Goal: Information Seeking & Learning: Learn about a topic

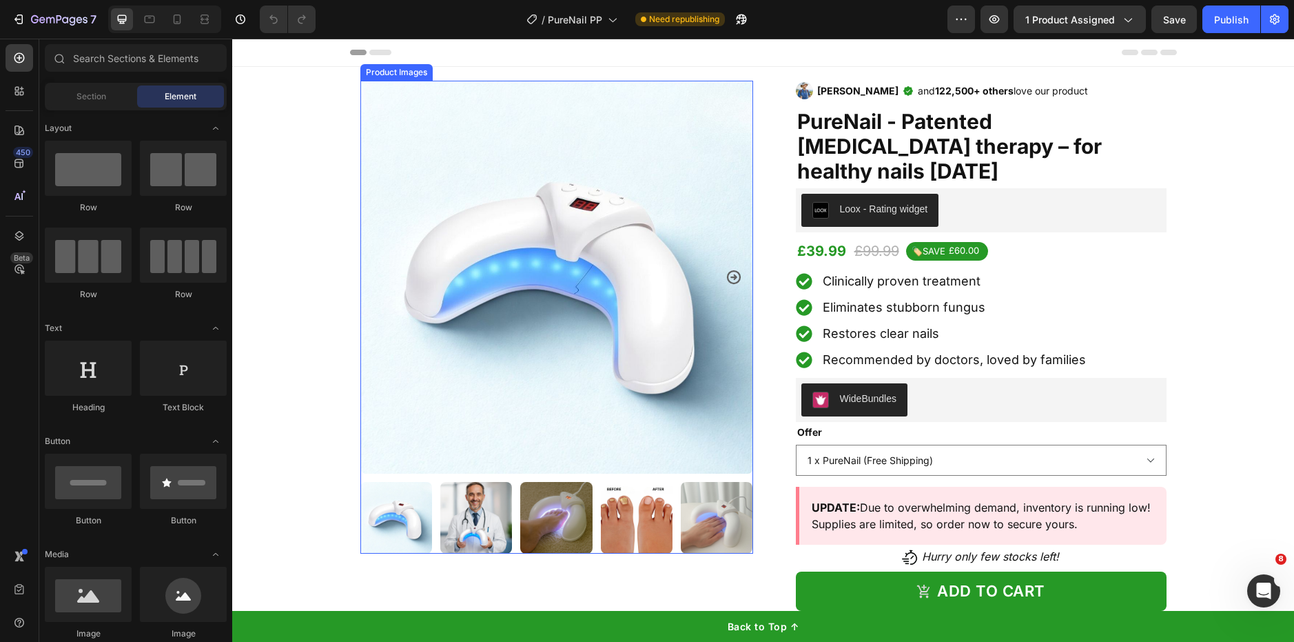
click at [681, 170] on img at bounding box center [556, 277] width 393 height 393
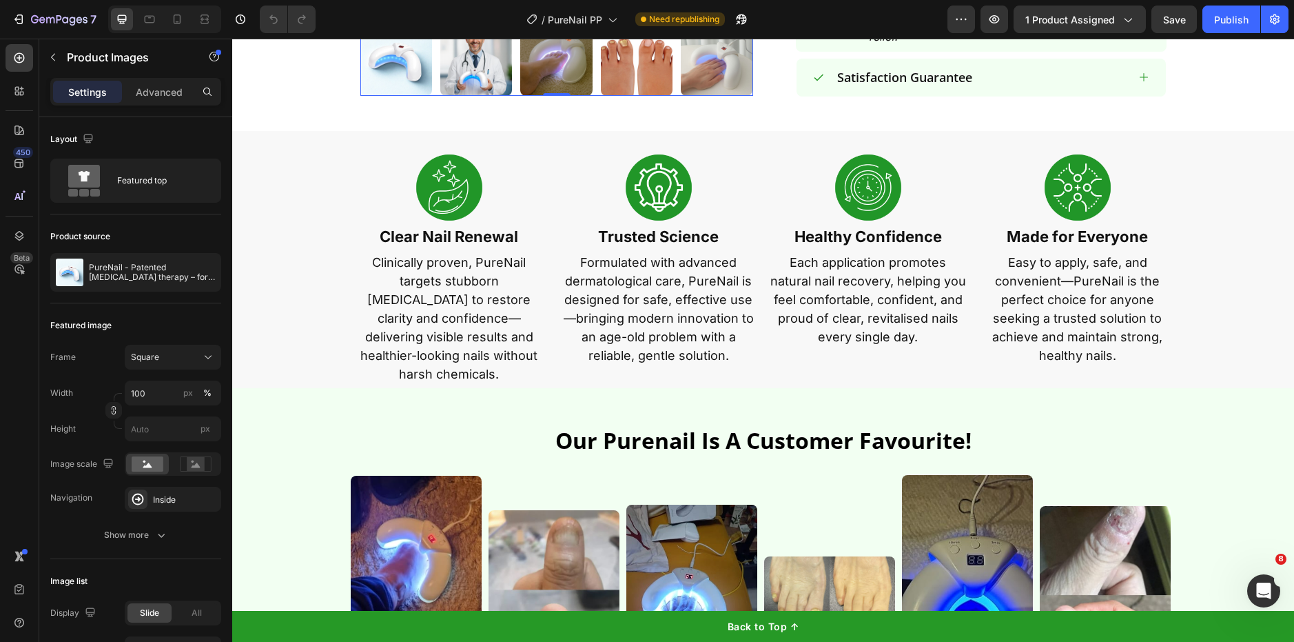
scroll to position [773, 0]
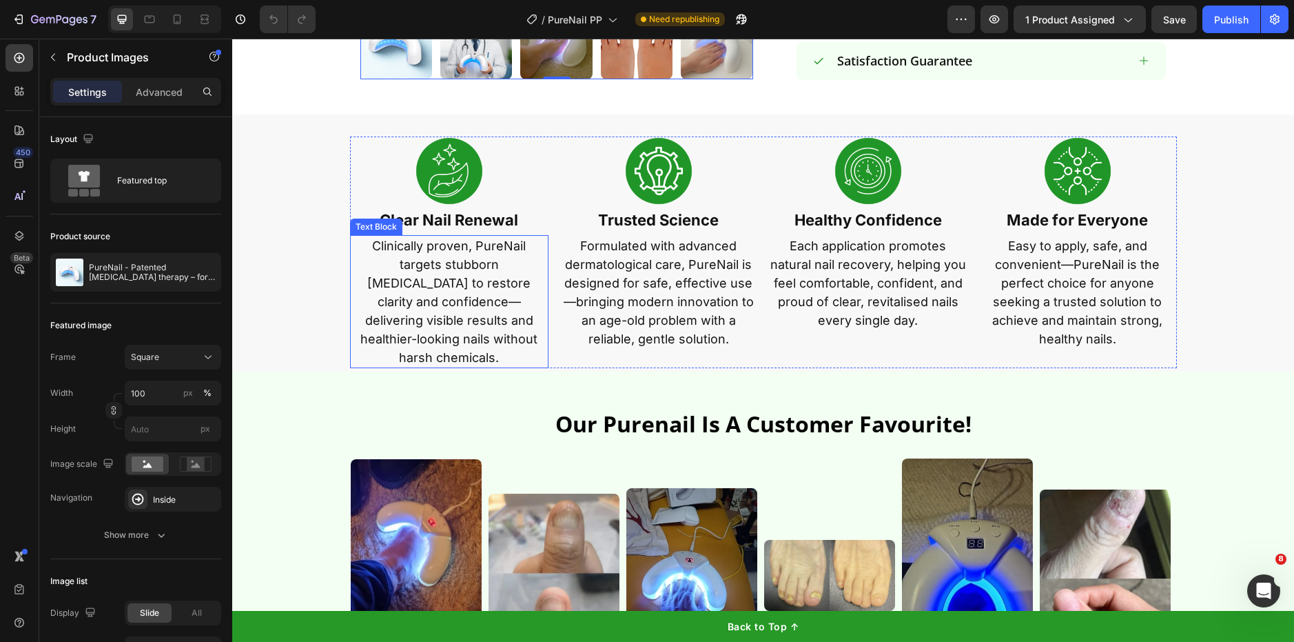
click at [441, 292] on p "Clinically proven, PureNail targets stubborn nail fungus to restore clarity and…" at bounding box center [449, 301] width 196 height 130
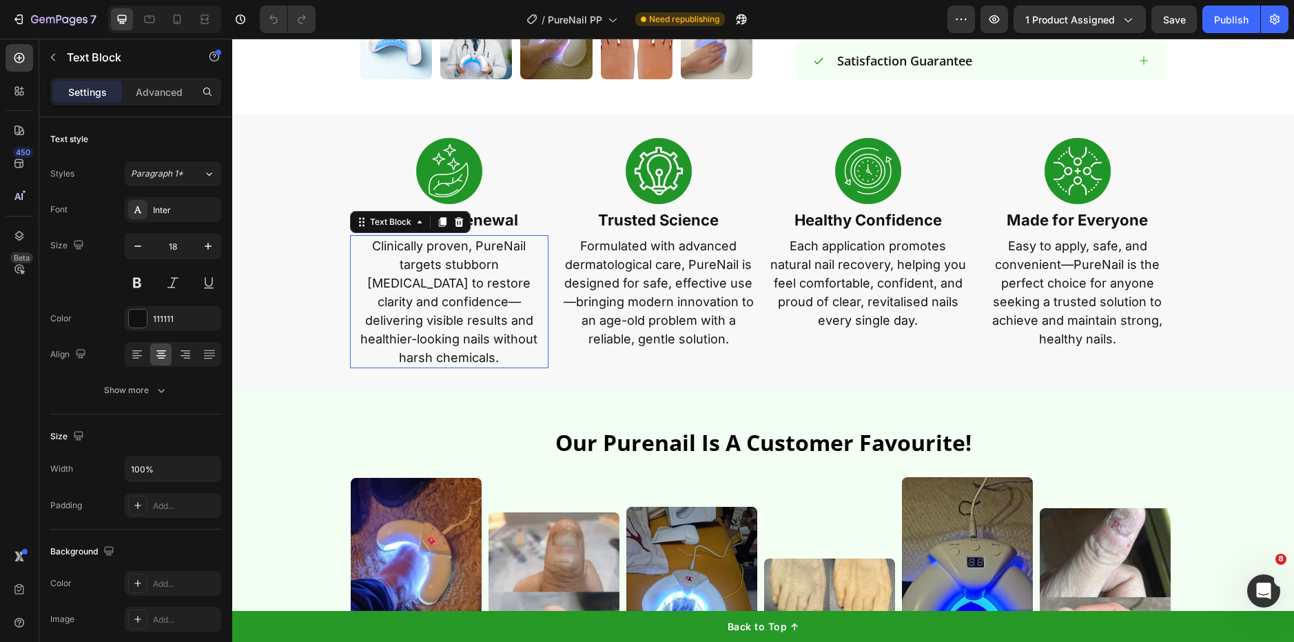
click at [441, 292] on p "Clinically proven, PureNail targets stubborn nail fungus to restore clarity and…" at bounding box center [449, 301] width 196 height 130
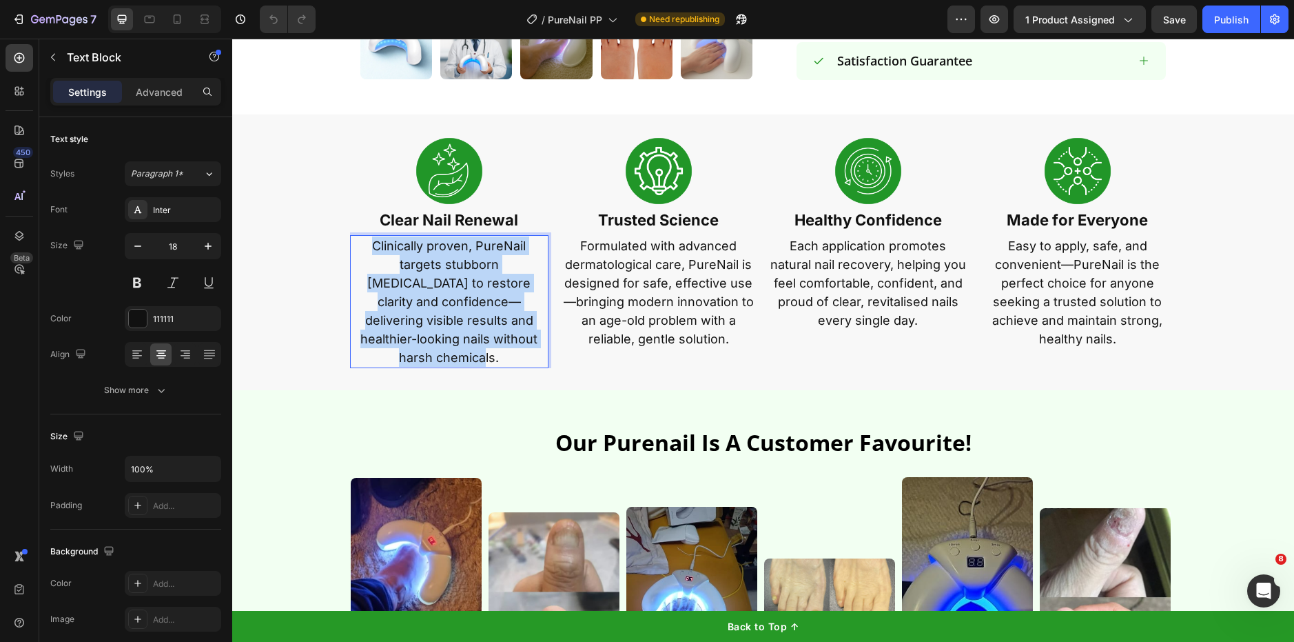
click at [441, 292] on p "Clinically proven, PureNail targets stubborn nail fungus to restore clarity and…" at bounding box center [449, 301] width 196 height 130
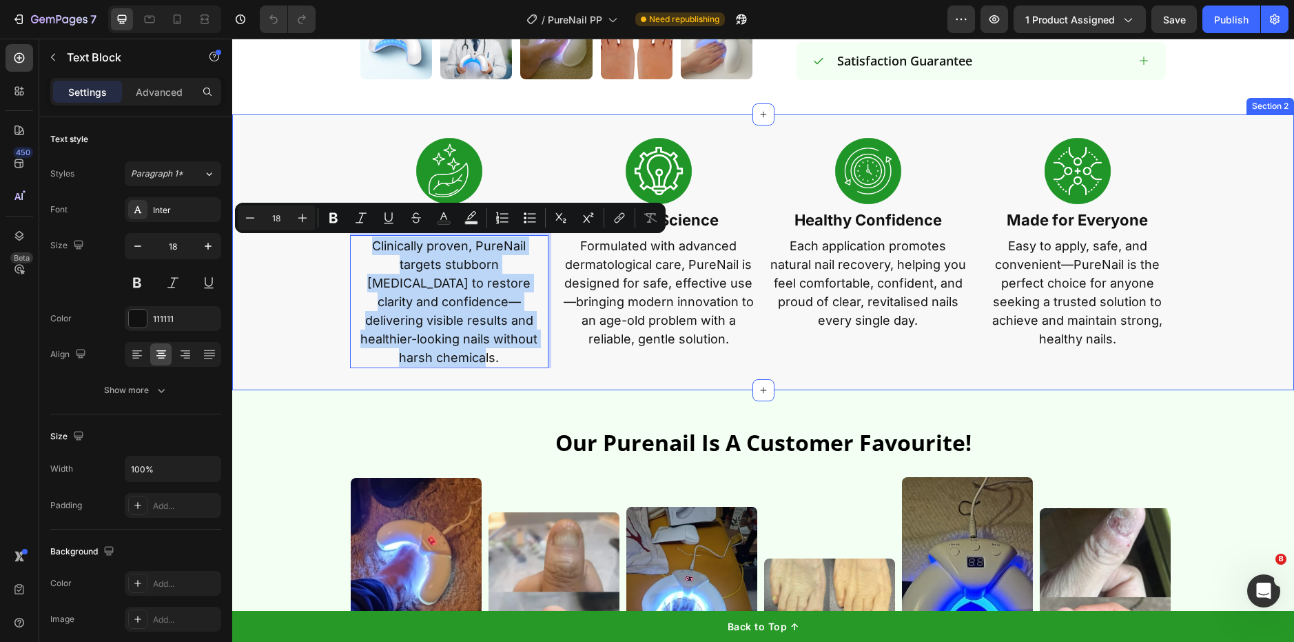
click at [666, 360] on div "Image Clear Nail Renewal Text Block Clinically proven, PureNail targets stubbor…" at bounding box center [763, 252] width 1062 height 276
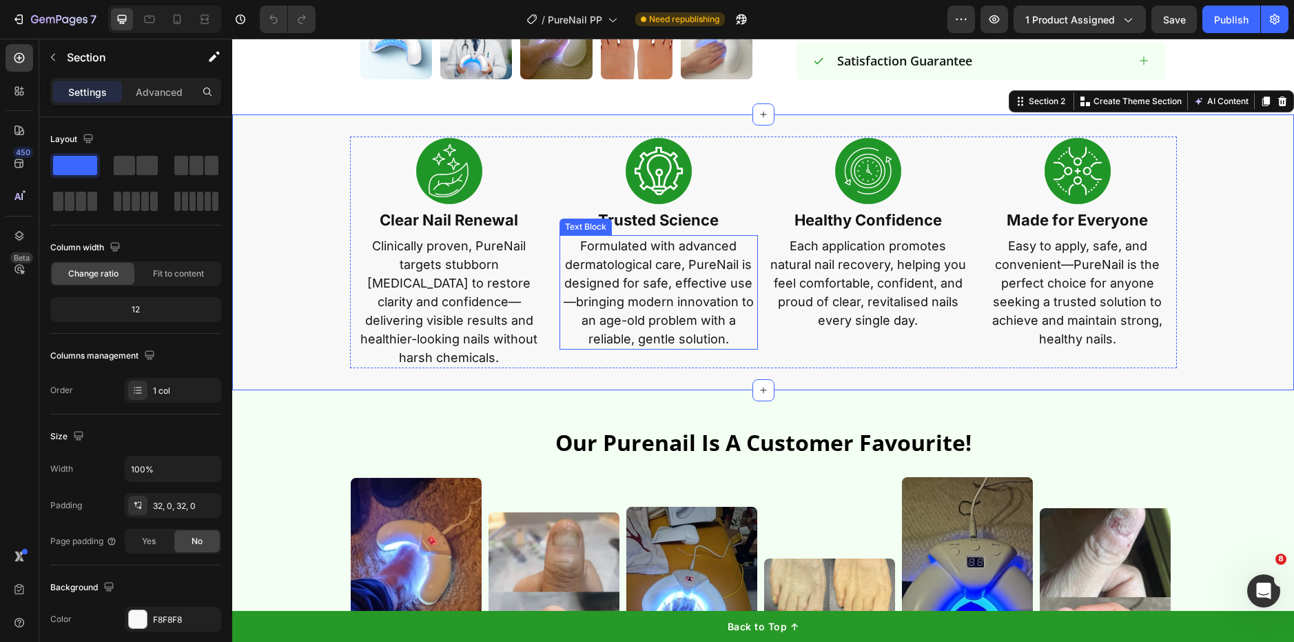
click at [674, 320] on p "Formulated with advanced dermatological care, PureNail is designed for safe, ef…" at bounding box center [659, 292] width 196 height 112
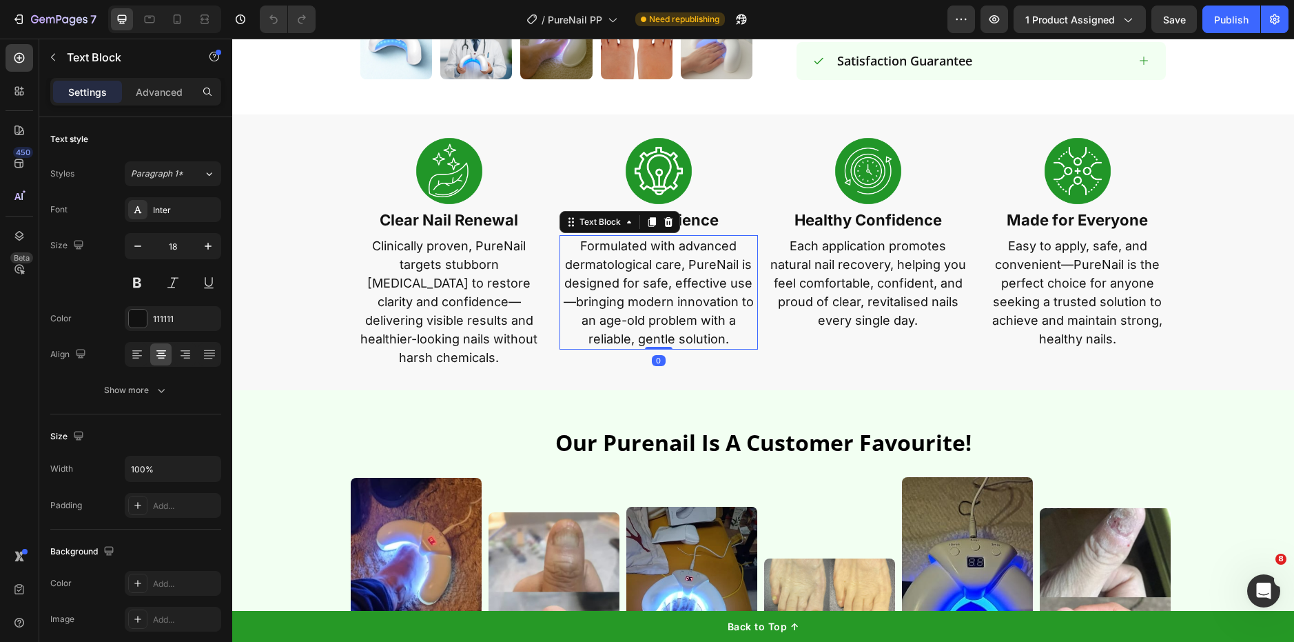
click at [674, 320] on p "Formulated with advanced dermatological care, PureNail is designed for safe, ef…" at bounding box center [659, 292] width 196 height 112
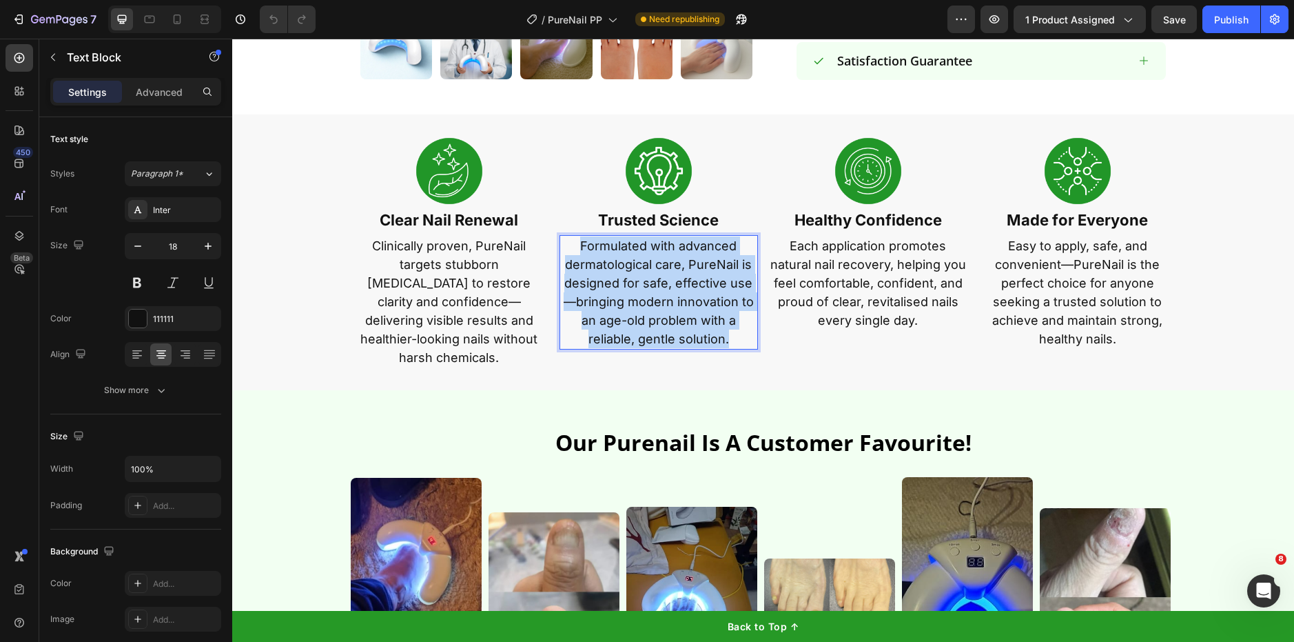
click at [674, 320] on p "Formulated with advanced dermatological care, PureNail is designed for safe, ef…" at bounding box center [659, 292] width 196 height 112
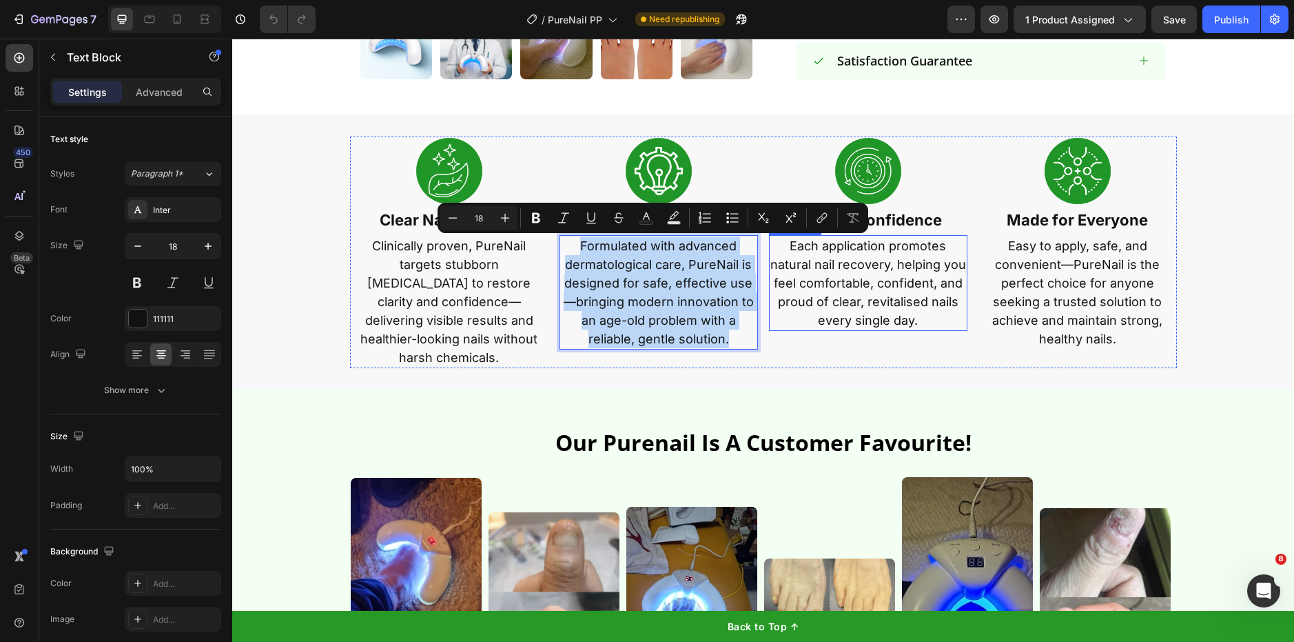
click at [859, 267] on p "Each application promotes natural nail recovery, helping you feel comfortable, …" at bounding box center [868, 282] width 196 height 93
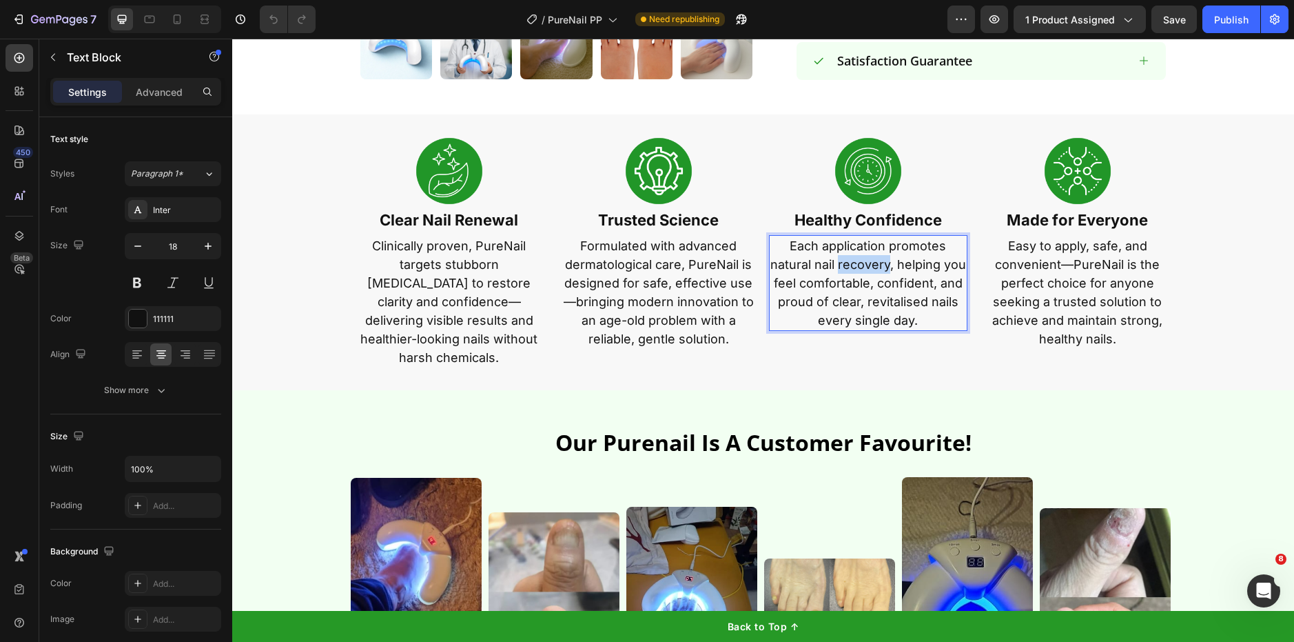
click at [859, 267] on p "Each application promotes natural nail recovery, helping you feel comfortable, …" at bounding box center [868, 282] width 196 height 93
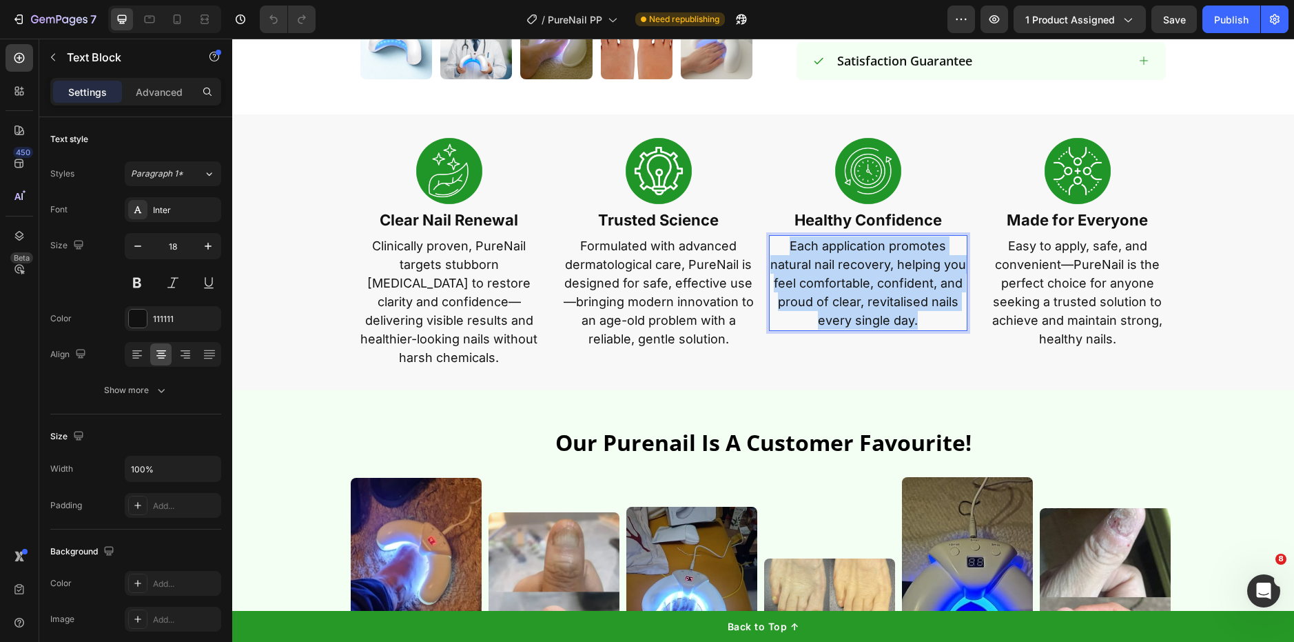
click at [859, 267] on p "Each application promotes natural nail recovery, helping you feel comfortable, …" at bounding box center [868, 282] width 196 height 93
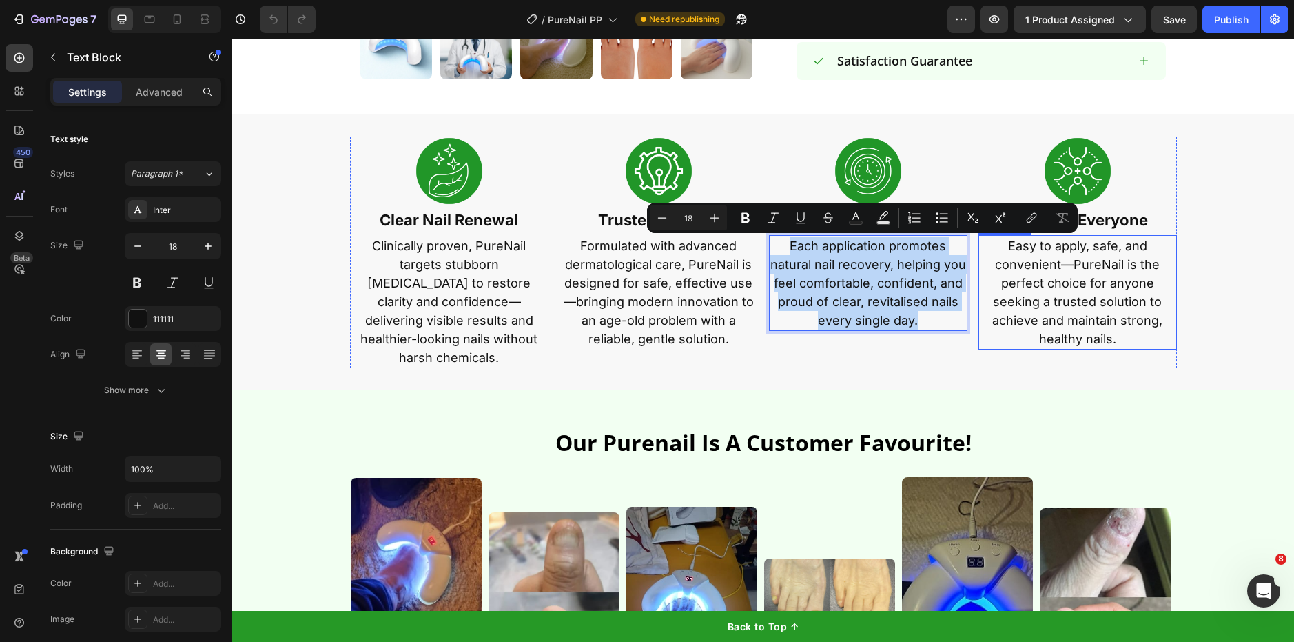
click at [1116, 298] on p "Easy to apply, safe, and convenient—PureNail is the perfect choice for anyone s…" at bounding box center [1078, 292] width 196 height 112
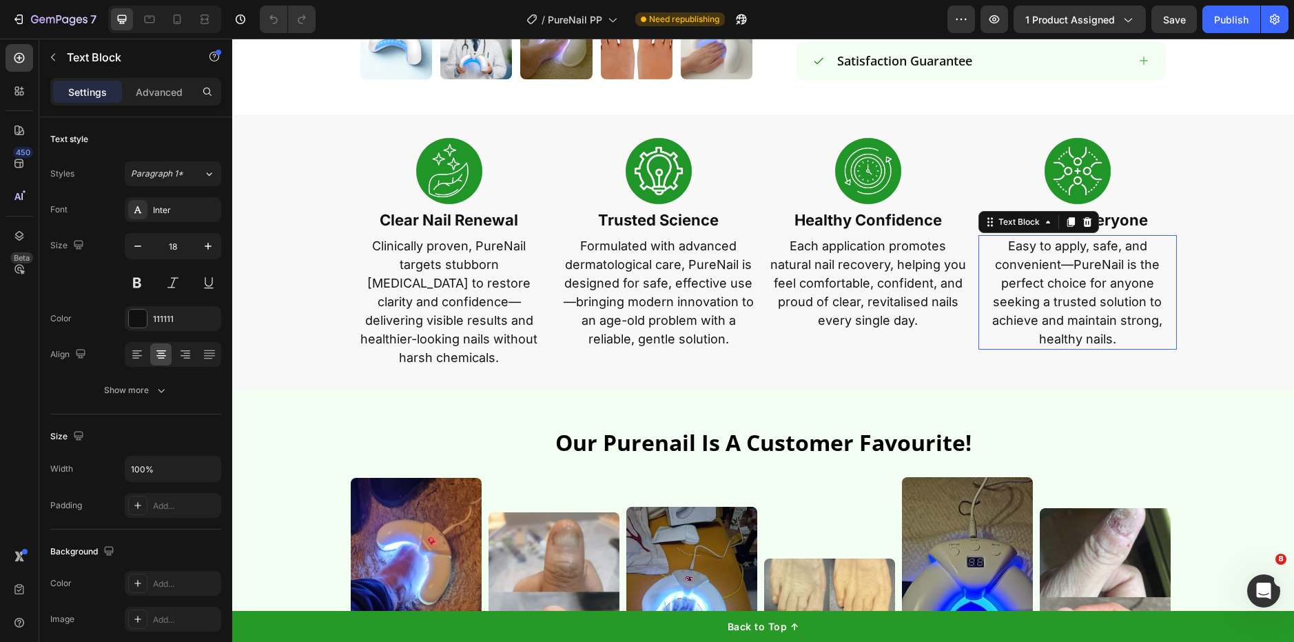
click at [1116, 298] on p "Easy to apply, safe, and convenient—PureNail is the perfect choice for anyone s…" at bounding box center [1078, 292] width 196 height 112
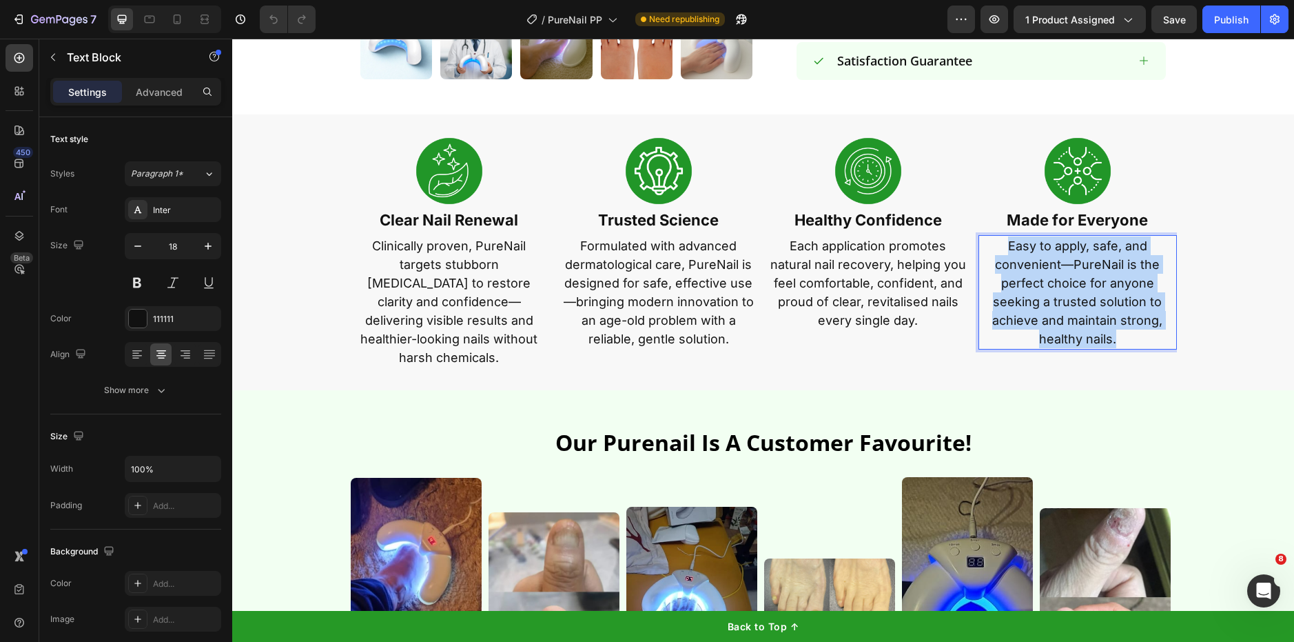
click at [1116, 298] on p "Easy to apply, safe, and convenient—PureNail is the perfect choice for anyone s…" at bounding box center [1078, 292] width 196 height 112
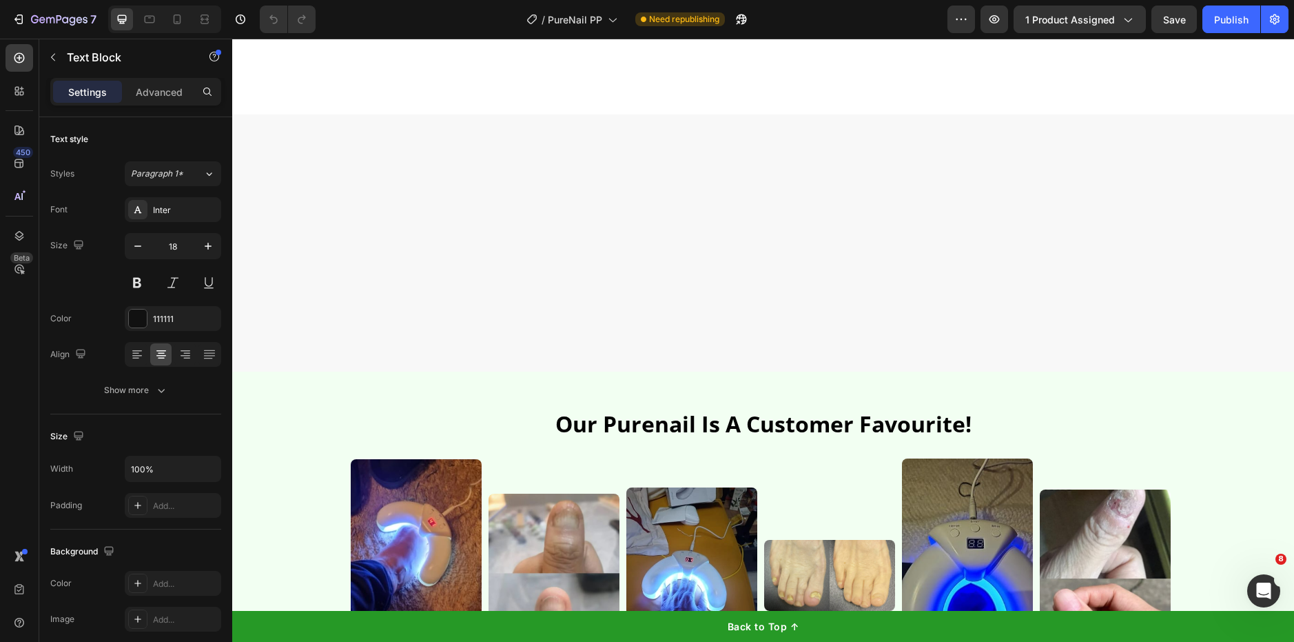
type input "16"
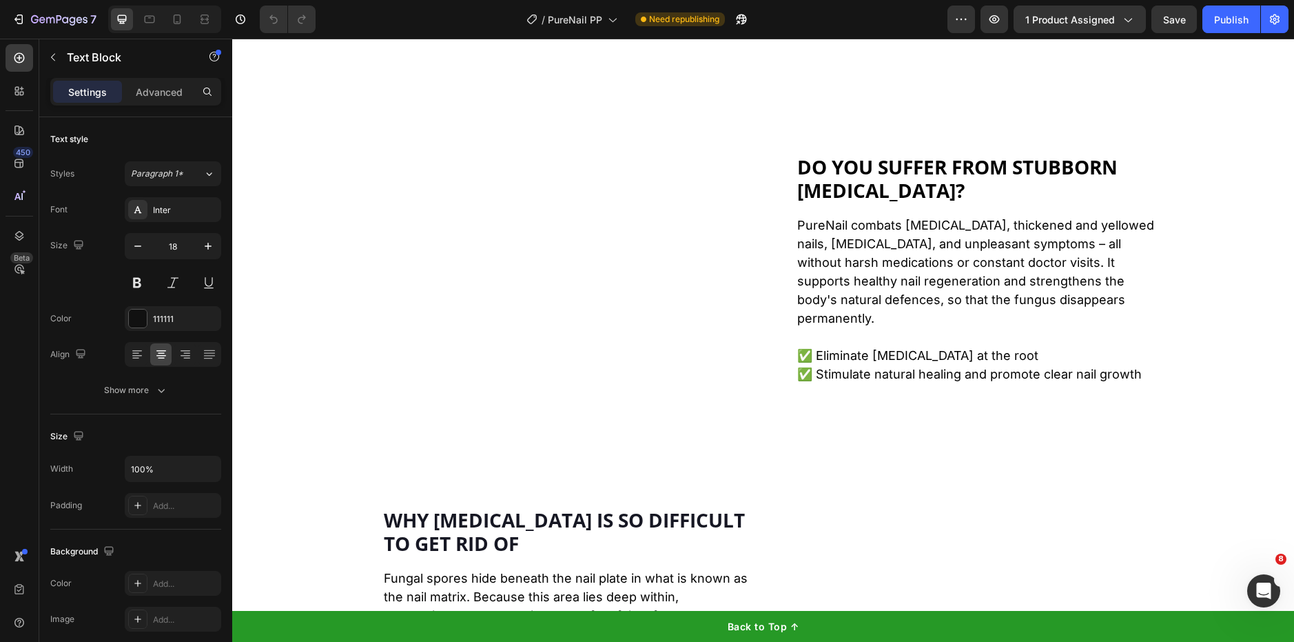
scroll to position [1498, 0]
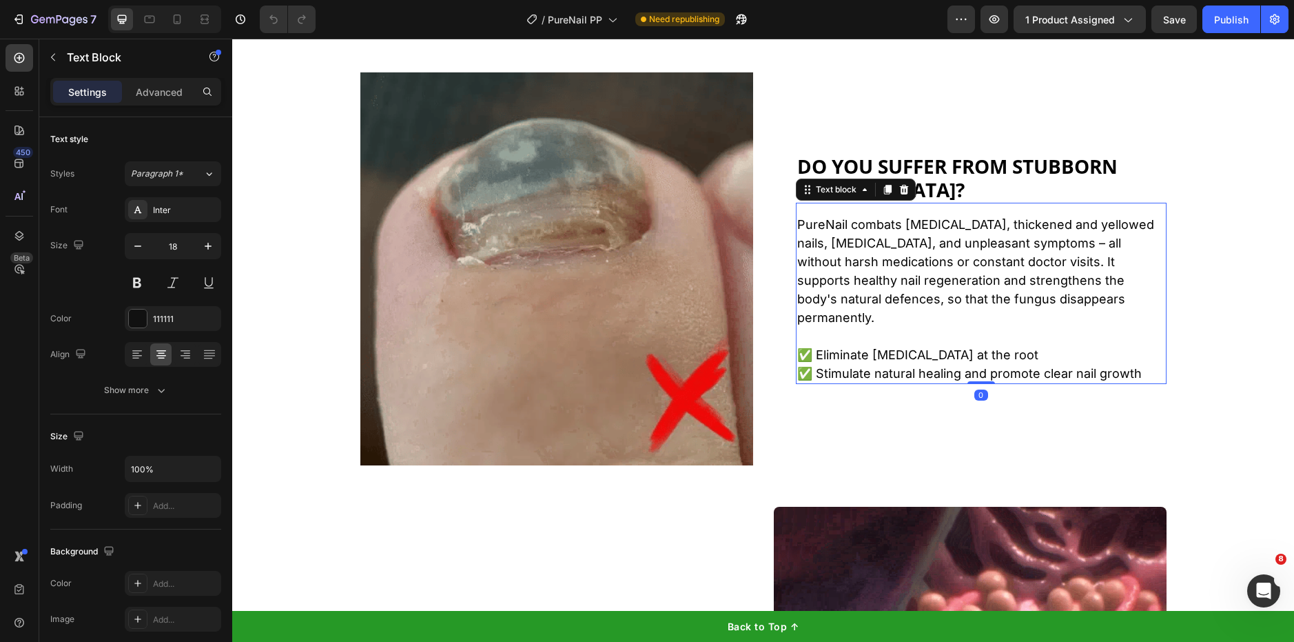
click at [881, 265] on p "PureNail combats fungal infections, thickened and yellowed nails, brittle nails…" at bounding box center [981, 271] width 368 height 112
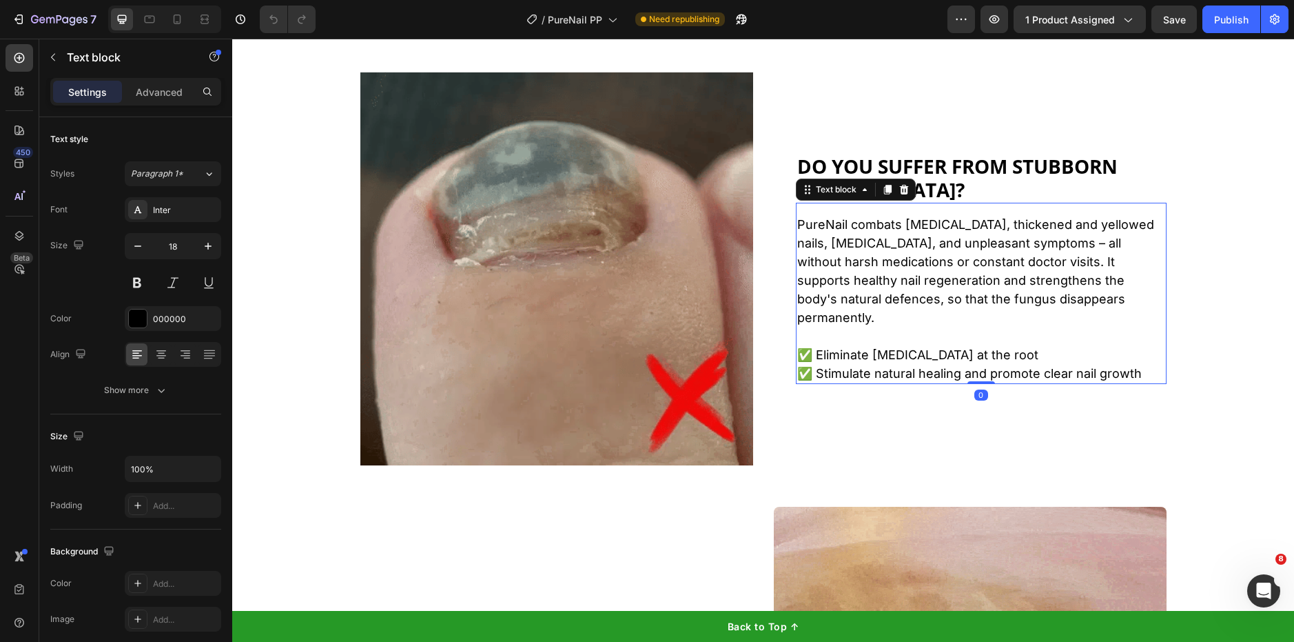
click at [881, 265] on p "PureNail combats fungal infections, thickened and yellowed nails, brittle nails…" at bounding box center [981, 271] width 368 height 112
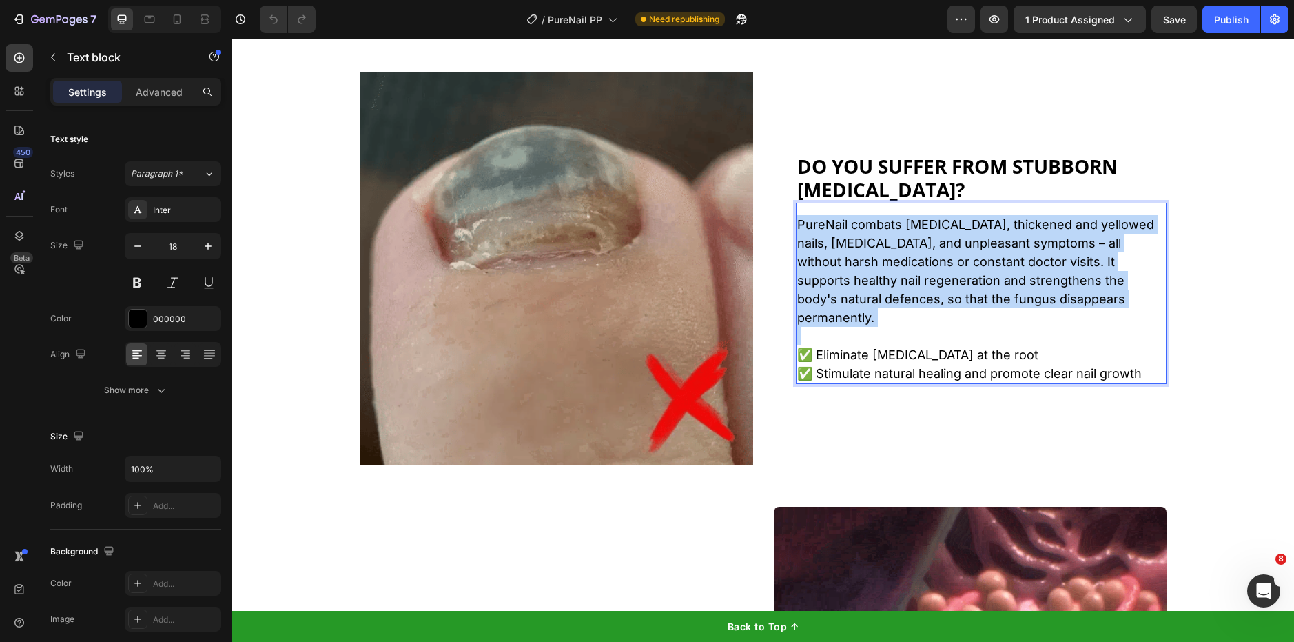
click at [881, 265] on p "PureNail combats fungal infections, thickened and yellowed nails, brittle nails…" at bounding box center [981, 271] width 368 height 112
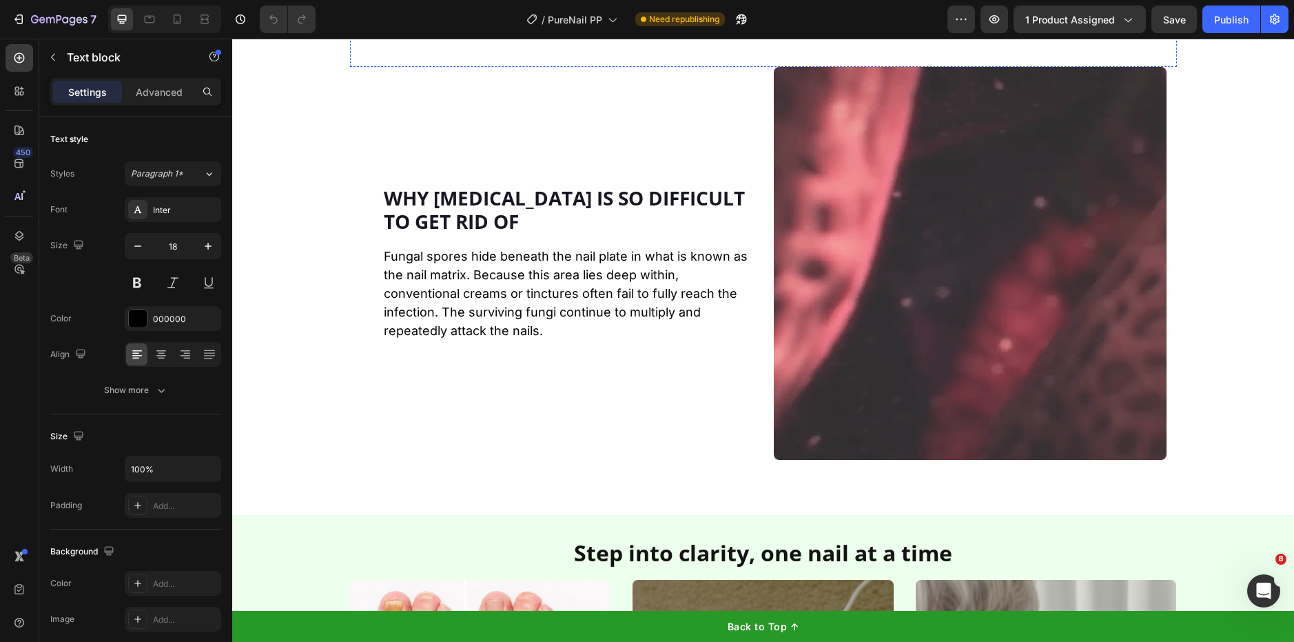
scroll to position [2054, 0]
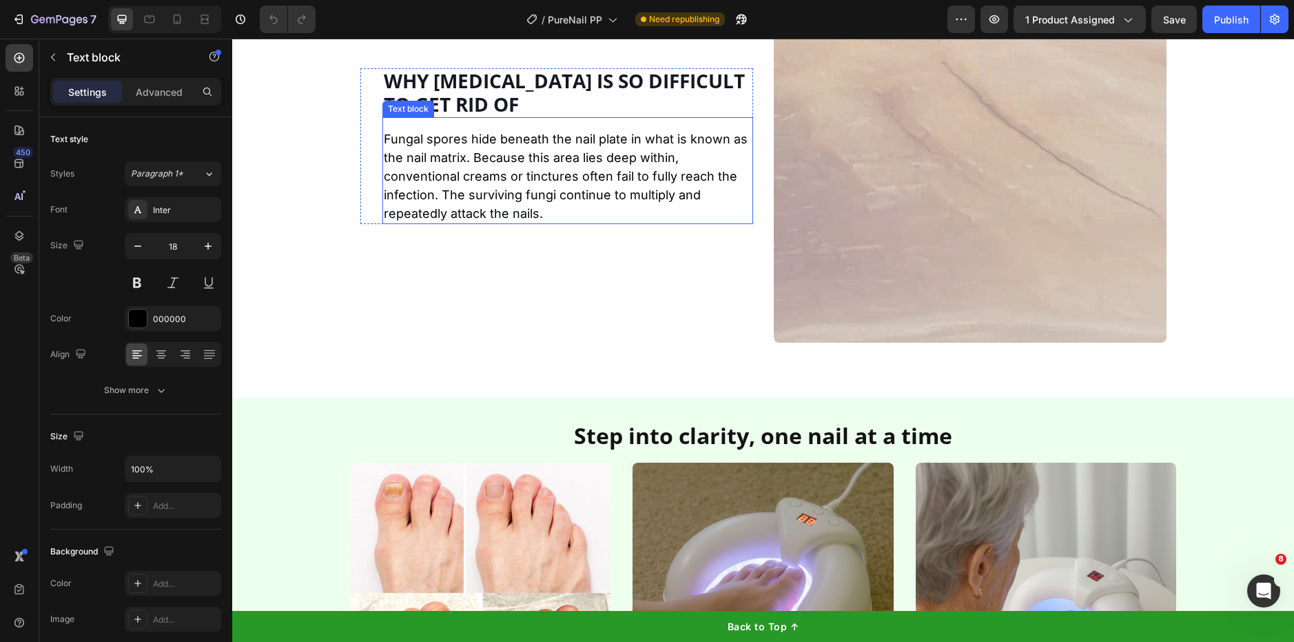
click at [471, 153] on p "Fungal spores hide beneath the nail plate in what is known as the nail matrix. …" at bounding box center [568, 176] width 368 height 93
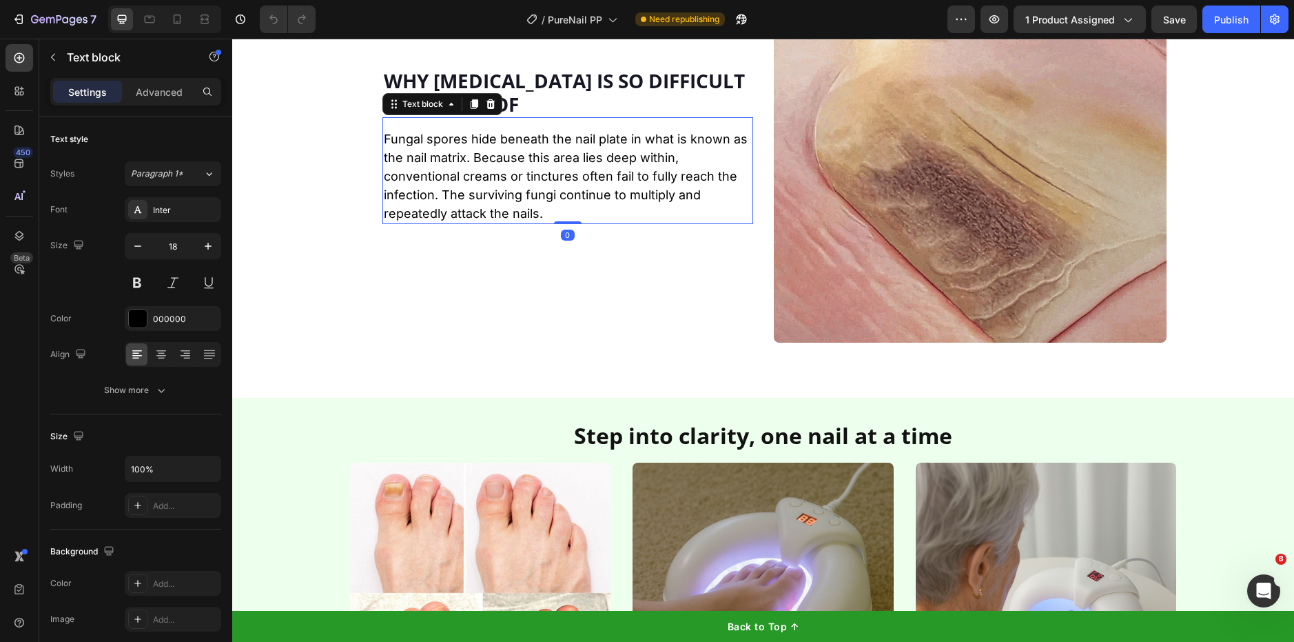
click at [471, 153] on p "Fungal spores hide beneath the nail plate in what is known as the nail matrix. …" at bounding box center [568, 176] width 368 height 93
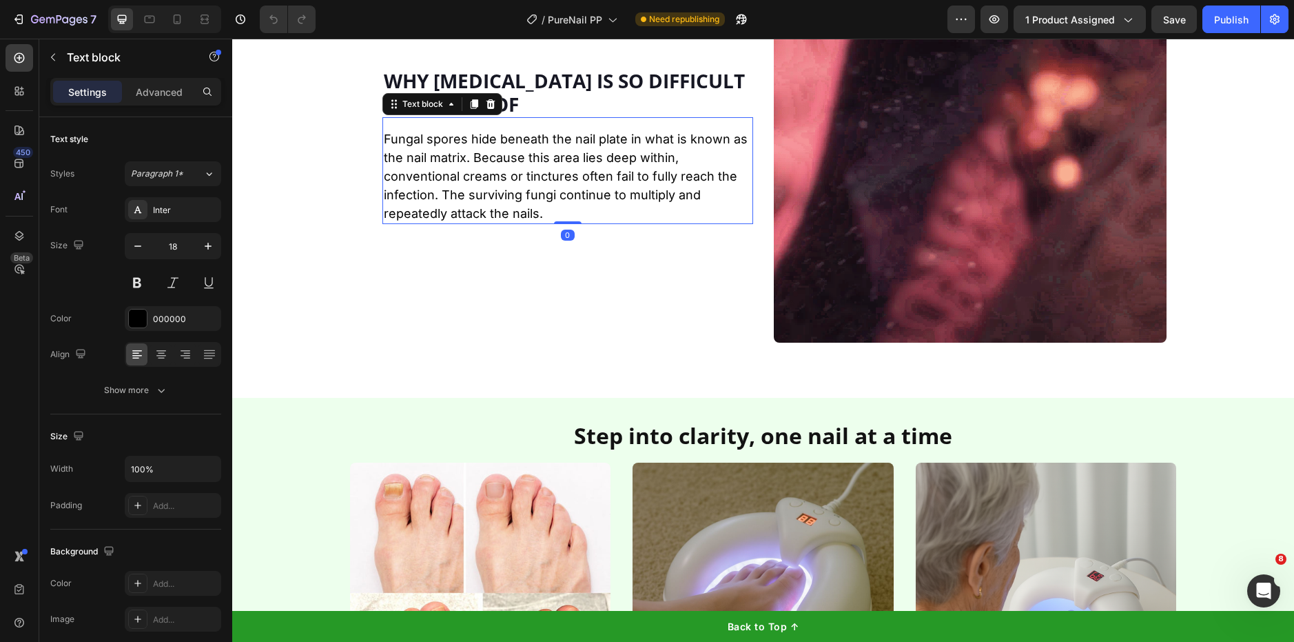
click at [471, 153] on p "Fungal spores hide beneath the nail plate in what is known as the nail matrix. …" at bounding box center [568, 176] width 368 height 93
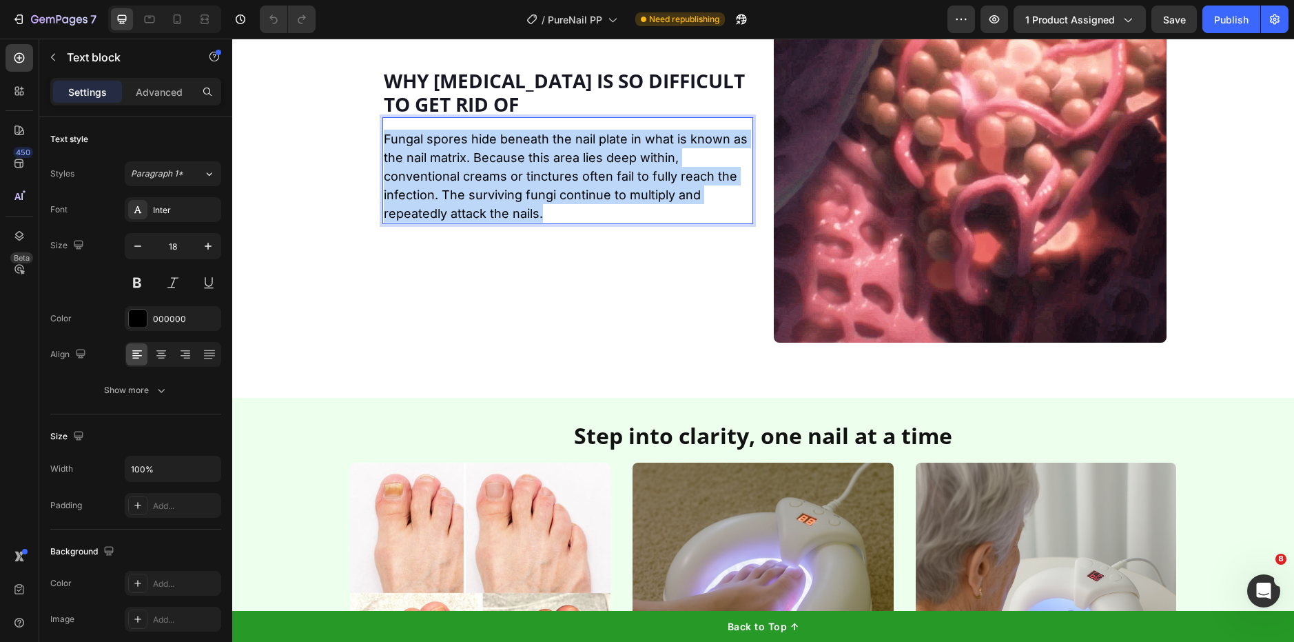
click at [471, 153] on p "Fungal spores hide beneath the nail plate in what is known as the nail matrix. …" at bounding box center [568, 176] width 368 height 93
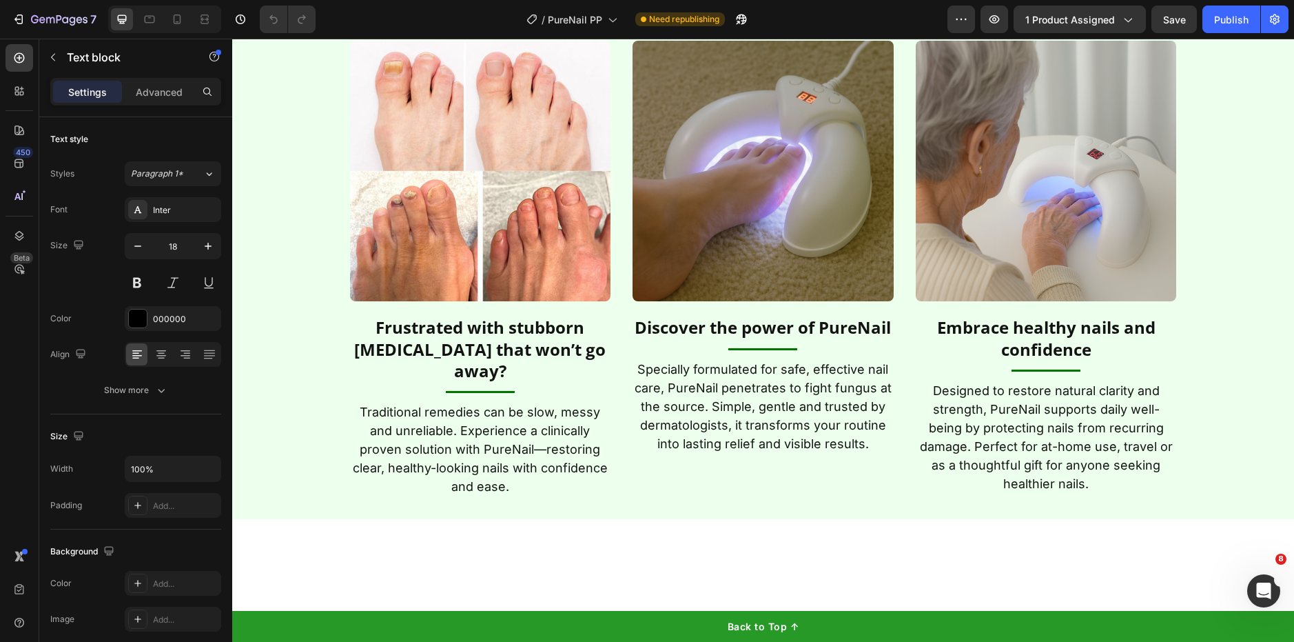
type input "16"
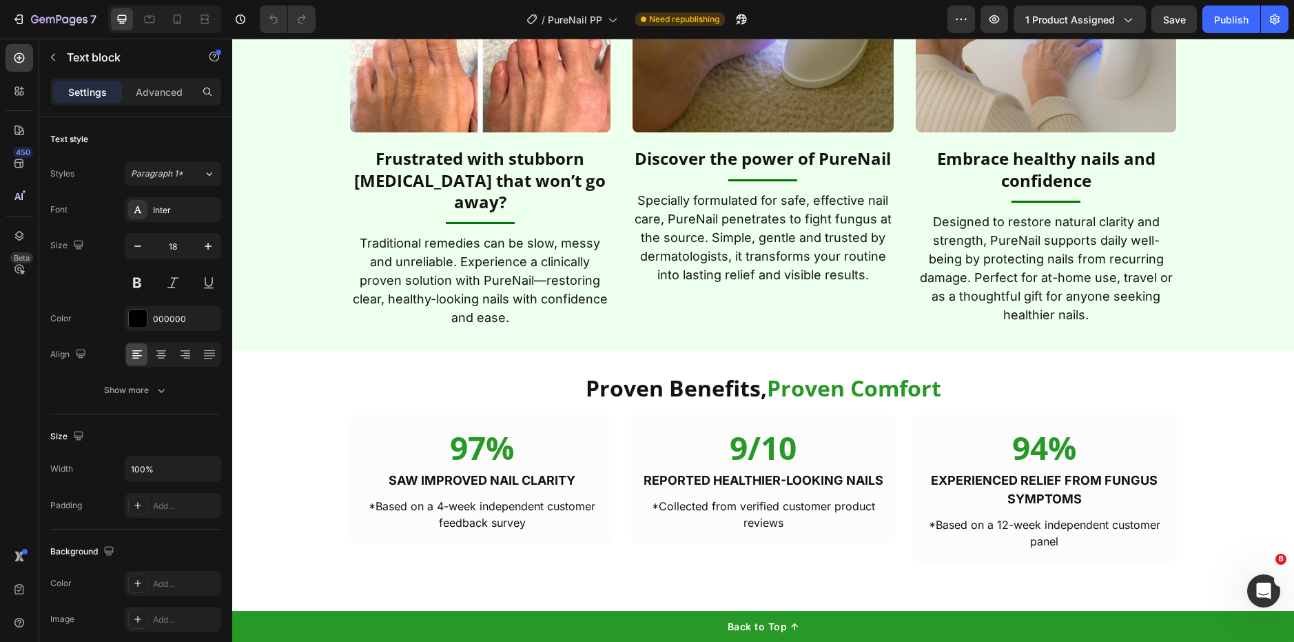
scroll to position [2578, 0]
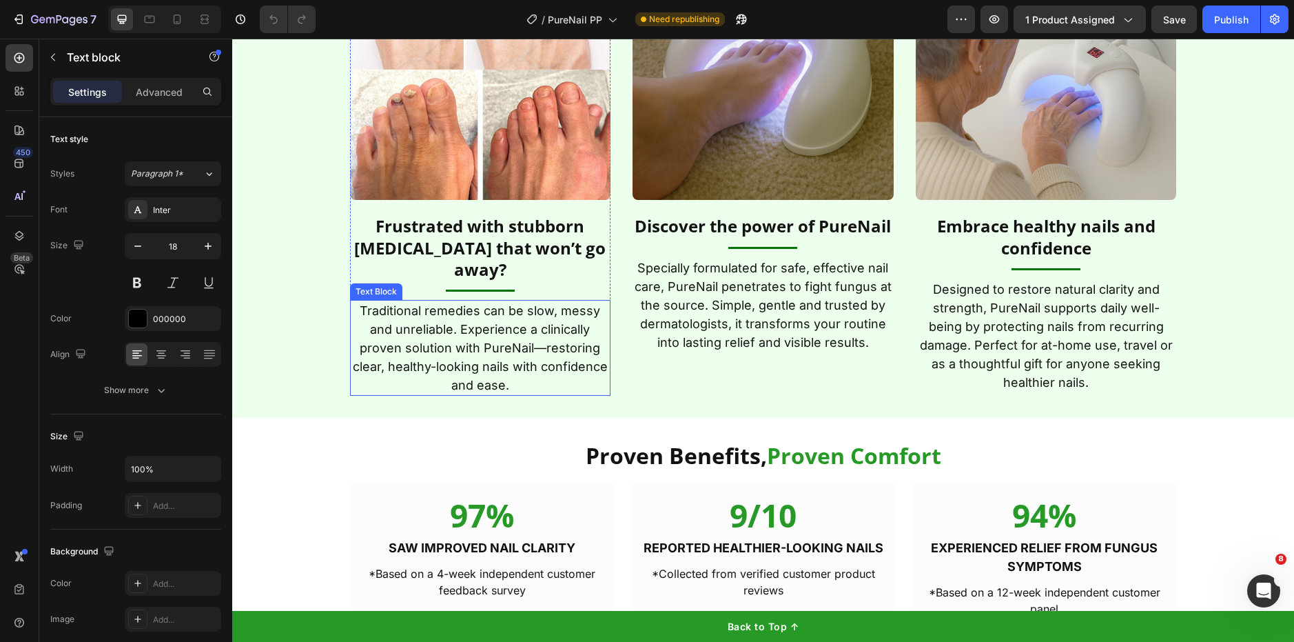
click at [480, 325] on p "Traditional remedies can be slow, messy and unreliable. Experience a clinically…" at bounding box center [480, 347] width 258 height 93
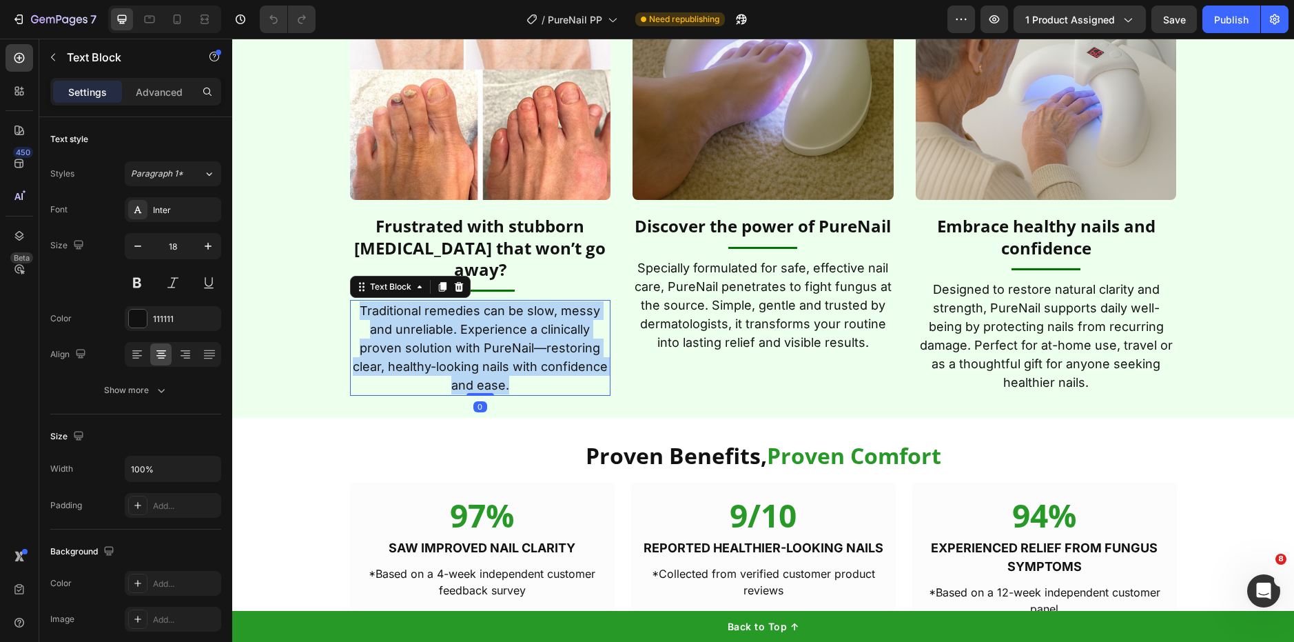
click at [480, 325] on p "Traditional remedies can be slow, messy and unreliable. Experience a clinically…" at bounding box center [480, 347] width 258 height 93
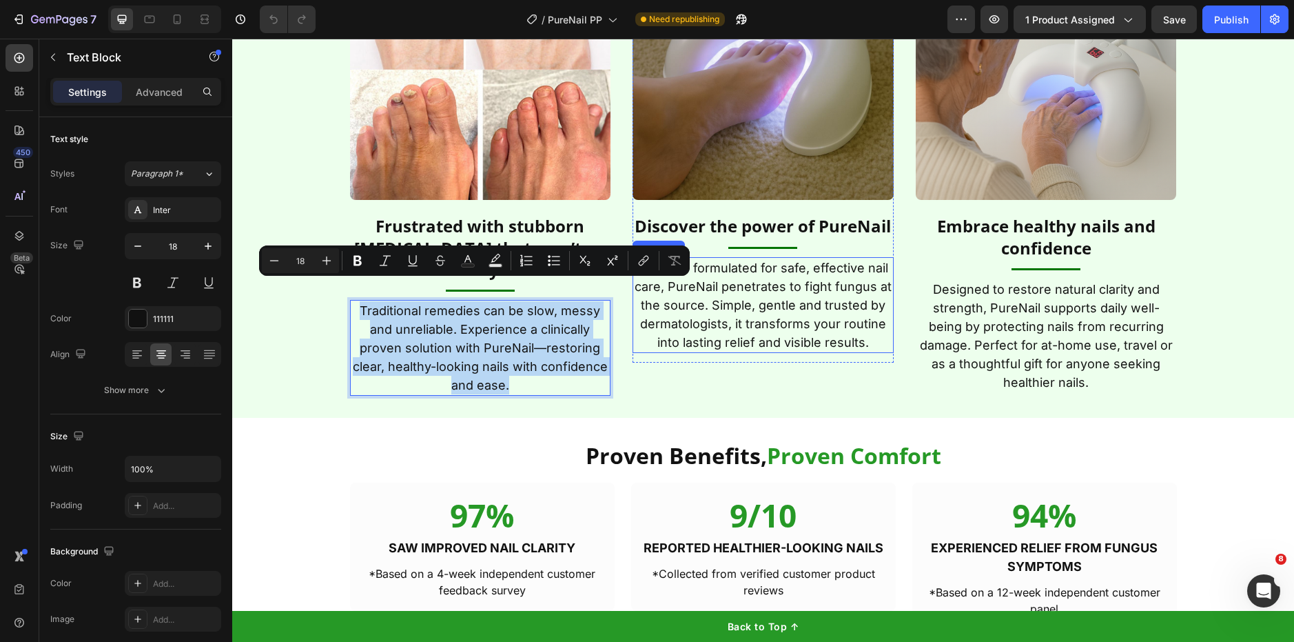
click at [716, 339] on p "Specially formulated for safe, effective nail care, PureNail penetrates to figh…" at bounding box center [763, 304] width 258 height 93
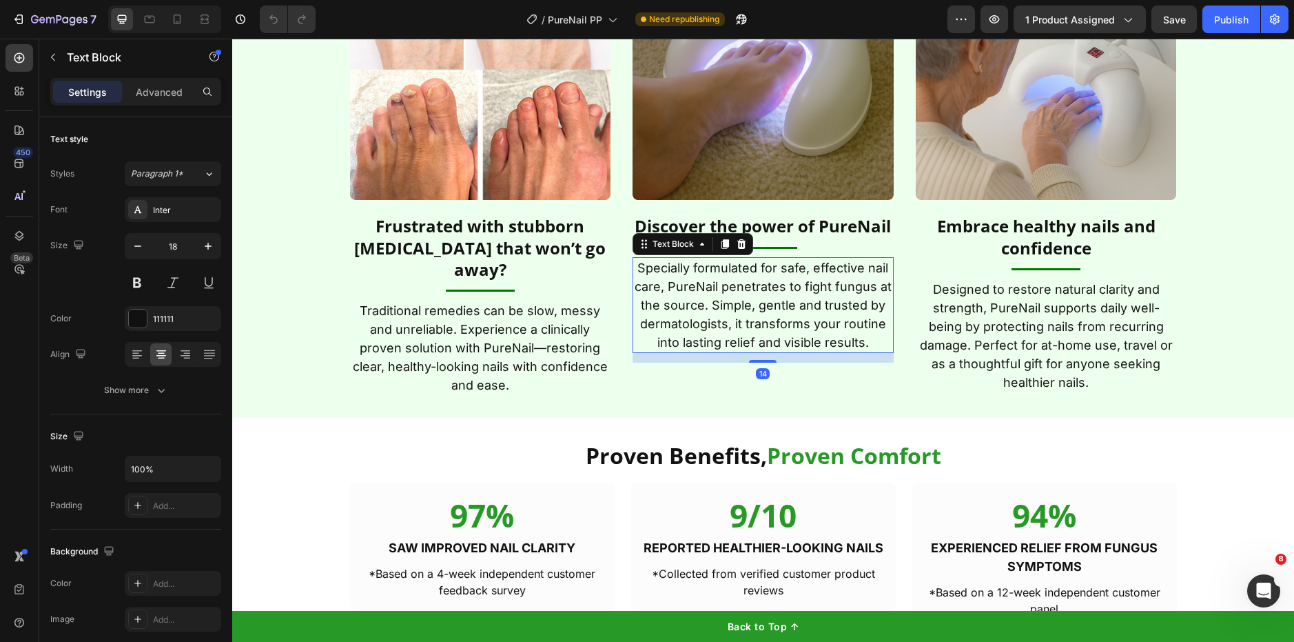
click at [716, 339] on p "Specially formulated for safe, effective nail care, PureNail penetrates to figh…" at bounding box center [763, 304] width 258 height 93
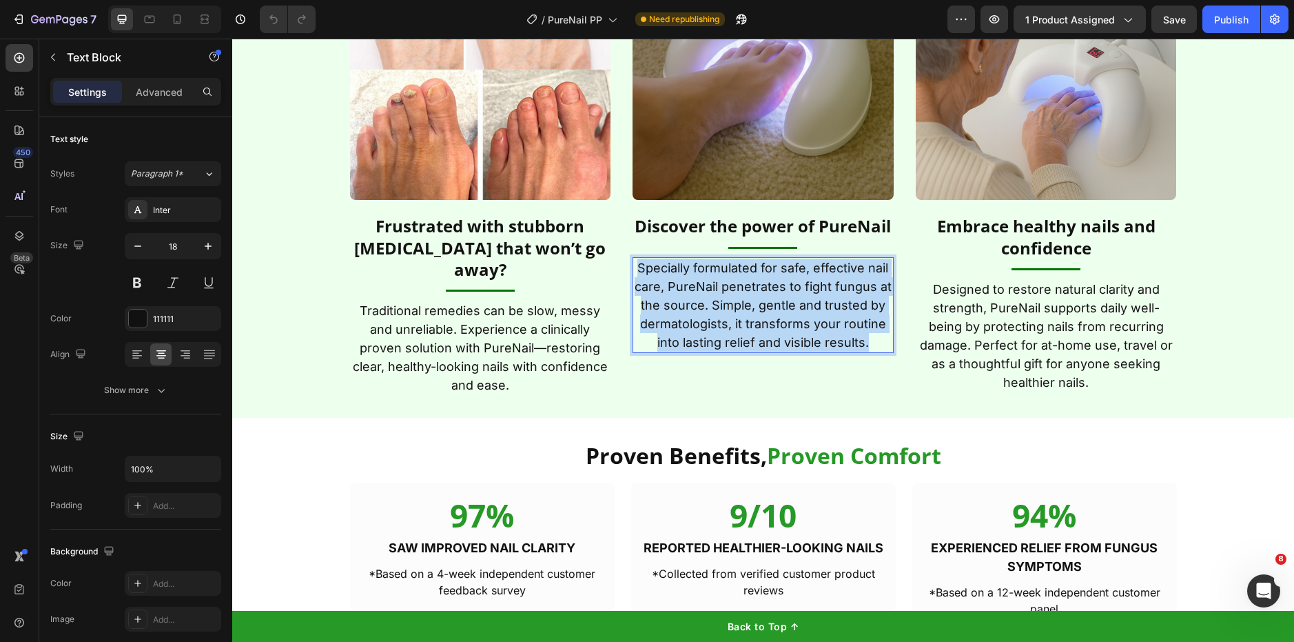
click at [716, 339] on p "Specially formulated for safe, effective nail care, PureNail penetrates to figh…" at bounding box center [763, 304] width 258 height 93
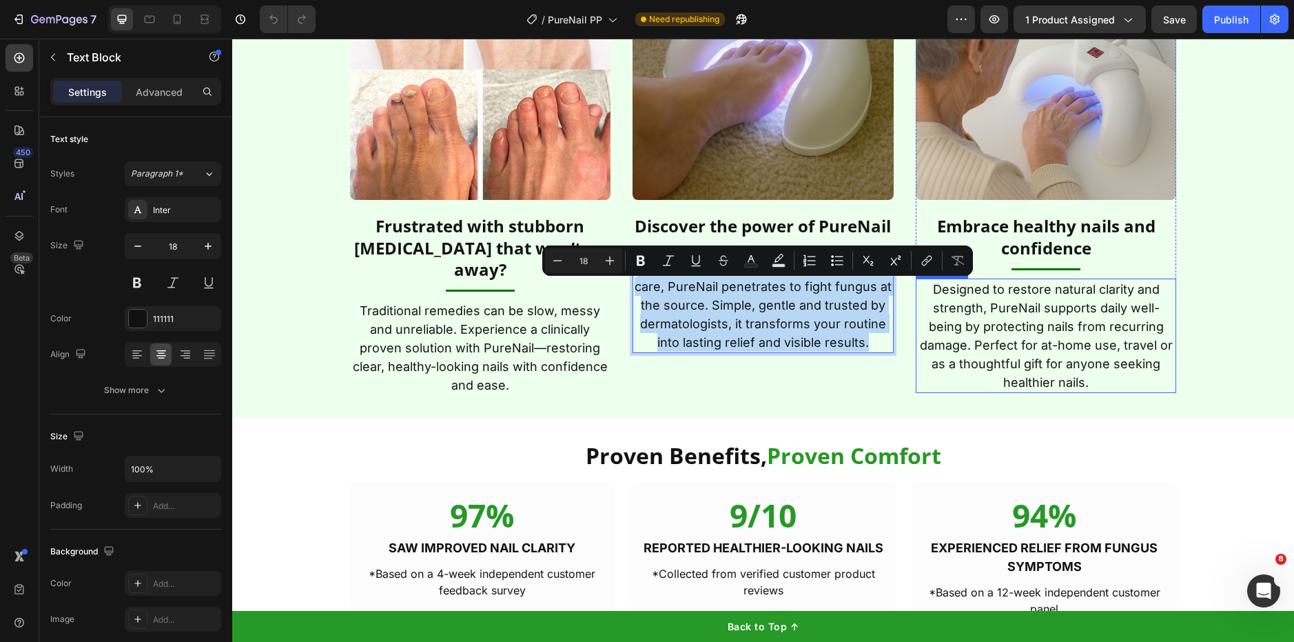
click at [1006, 320] on p "Designed to restore natural clarity and strength, PureNail supports daily well-…" at bounding box center [1046, 336] width 258 height 112
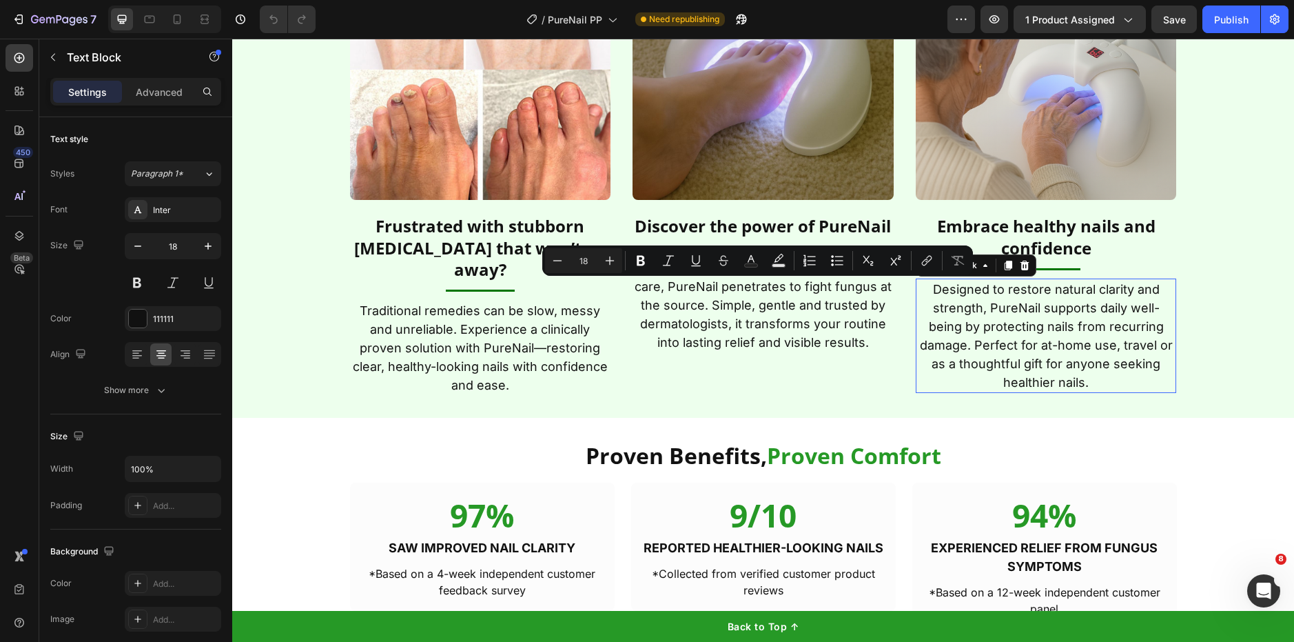
click at [1006, 320] on p "Designed to restore natural clarity and strength, PureNail supports daily well-…" at bounding box center [1046, 336] width 258 height 112
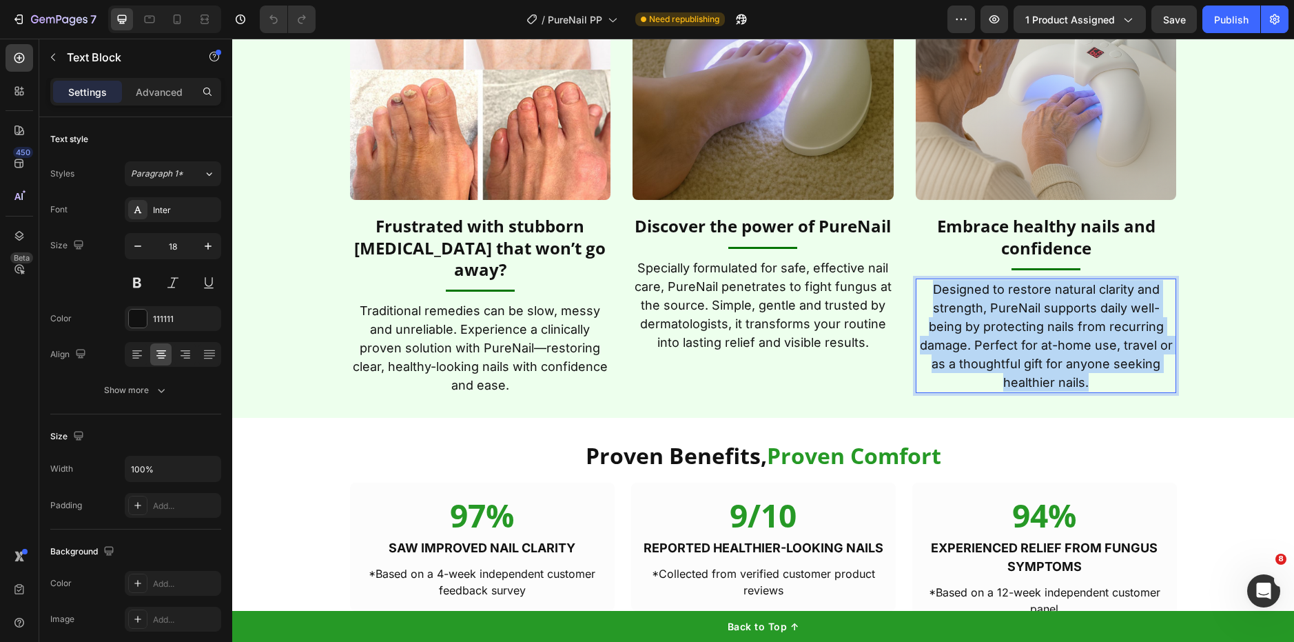
click at [1006, 320] on p "Designed to restore natural clarity and strength, PureNail supports daily well-…" at bounding box center [1046, 336] width 258 height 112
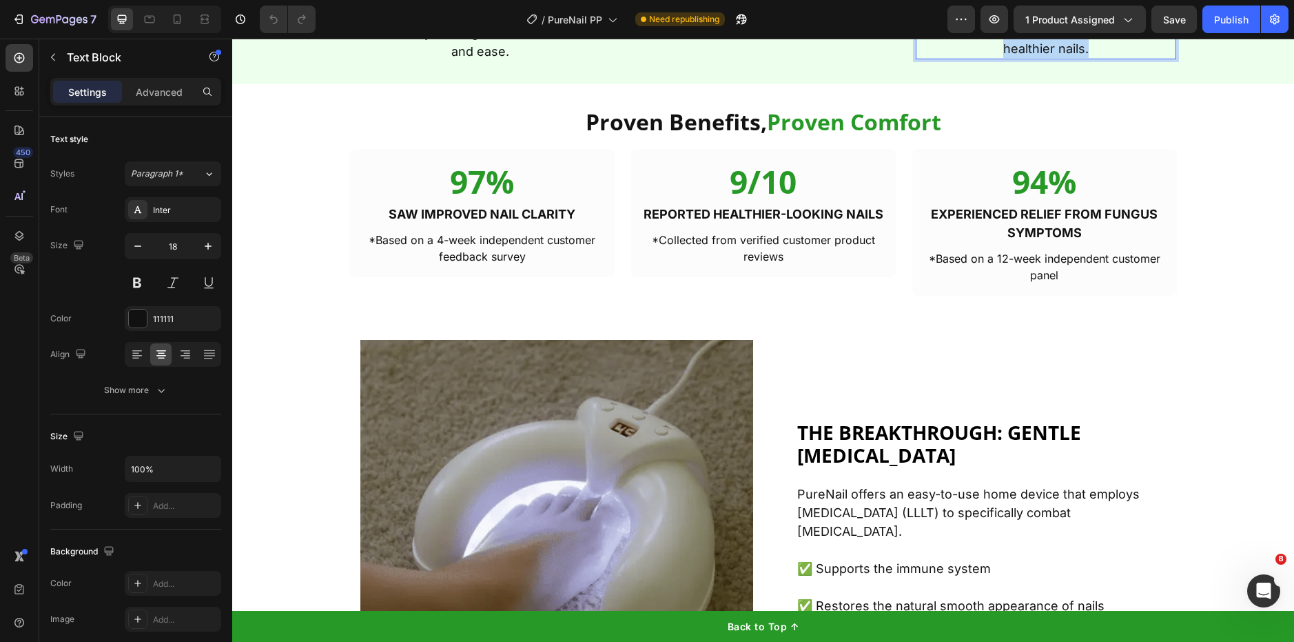
type input "16"
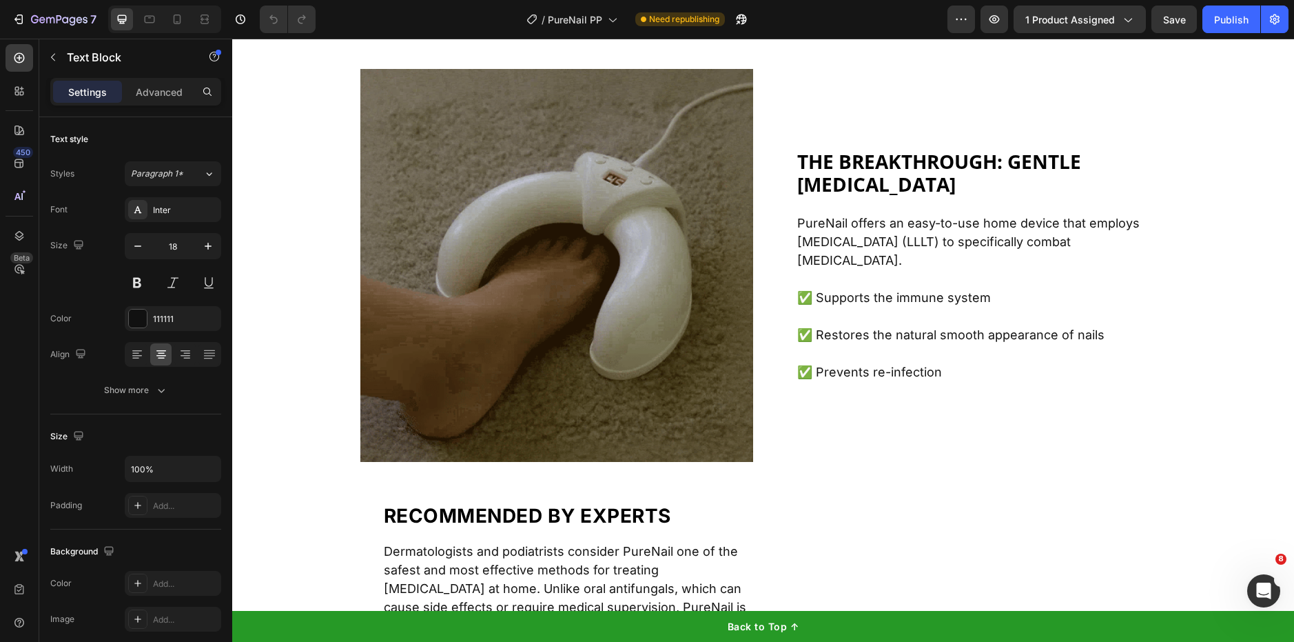
scroll to position [3249, 0]
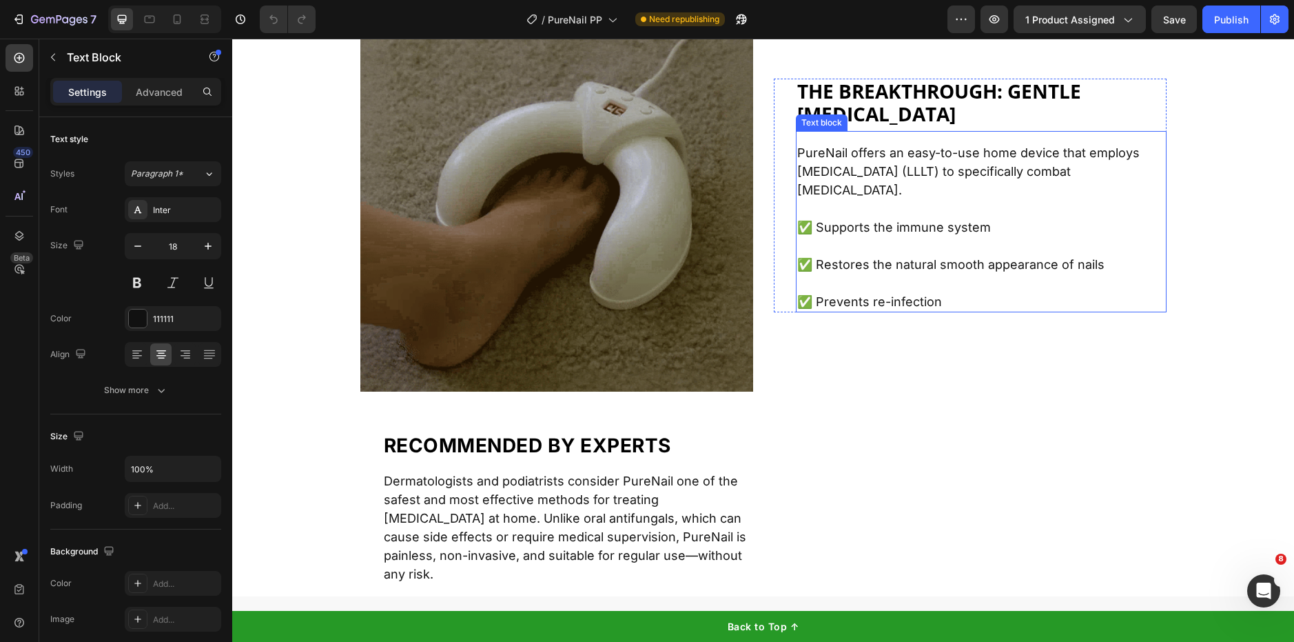
click at [849, 255] on p "✅ Restores the natural smooth appearance of nails" at bounding box center [981, 264] width 368 height 19
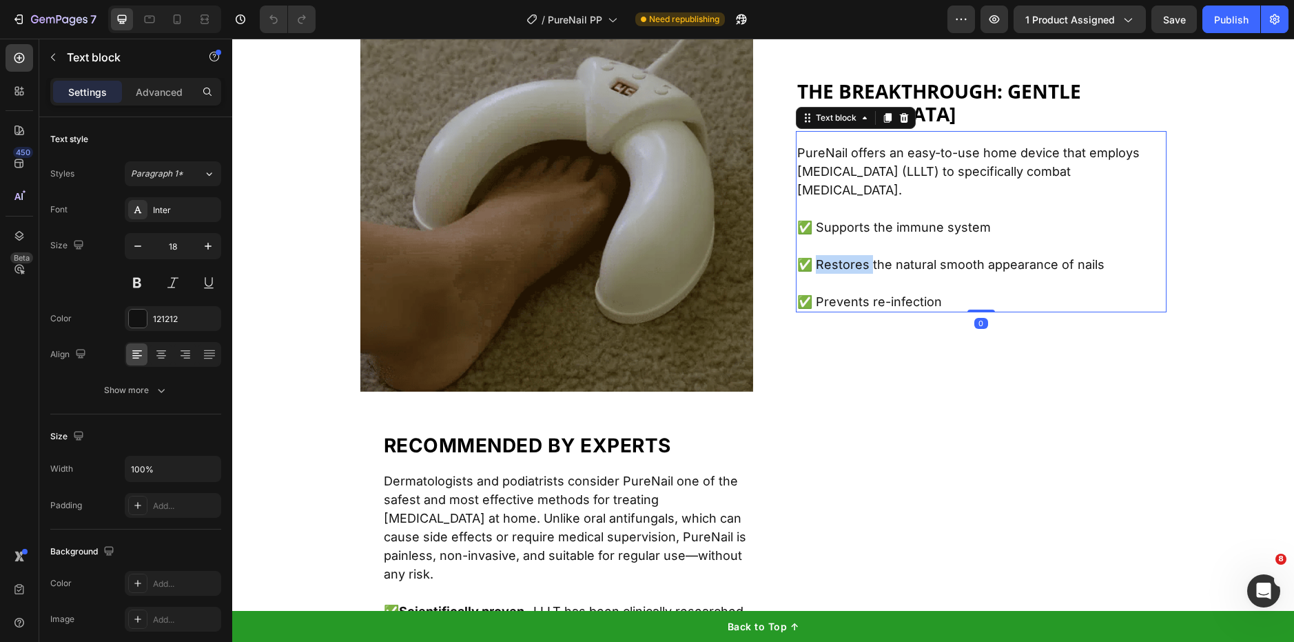
click at [849, 255] on p "✅ Restores the natural smooth appearance of nails" at bounding box center [981, 264] width 368 height 19
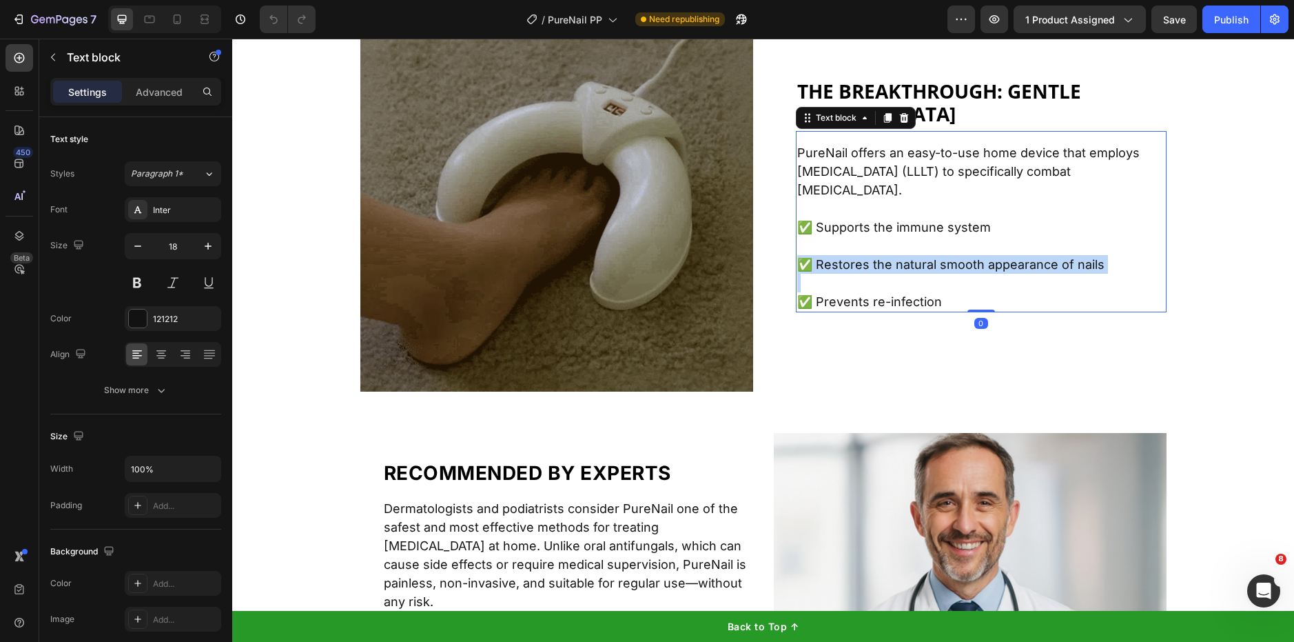
click at [849, 255] on p "✅ Restores the natural smooth appearance of nails" at bounding box center [981, 264] width 368 height 19
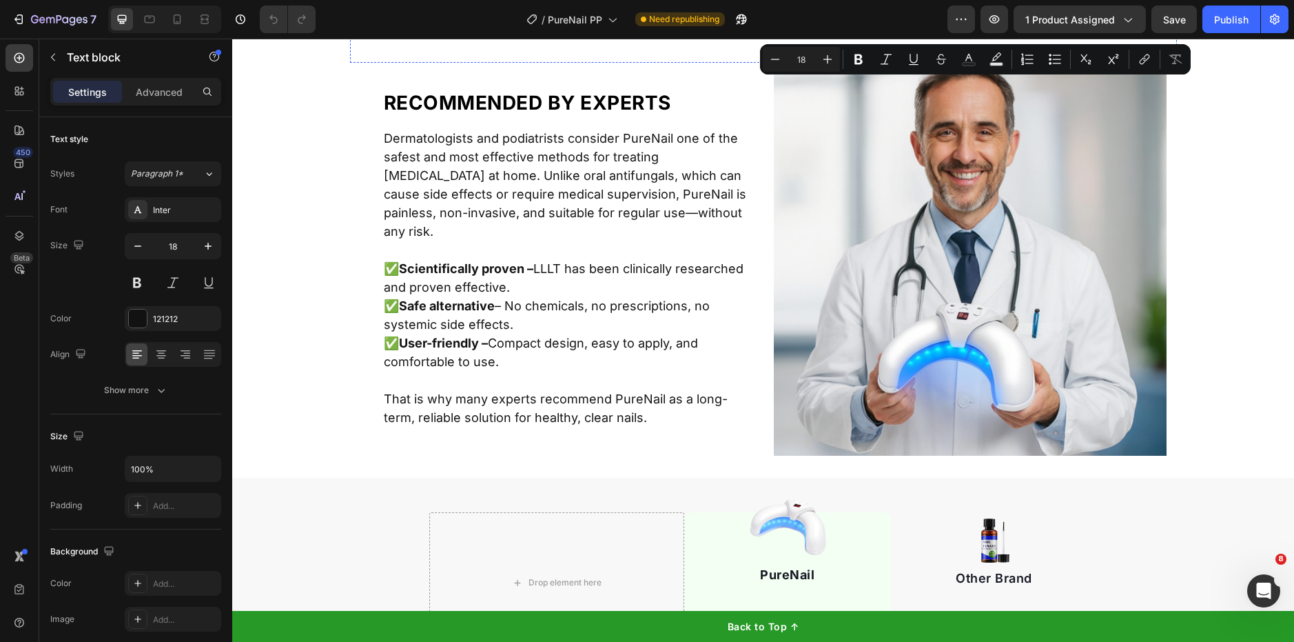
scroll to position [3635, 0]
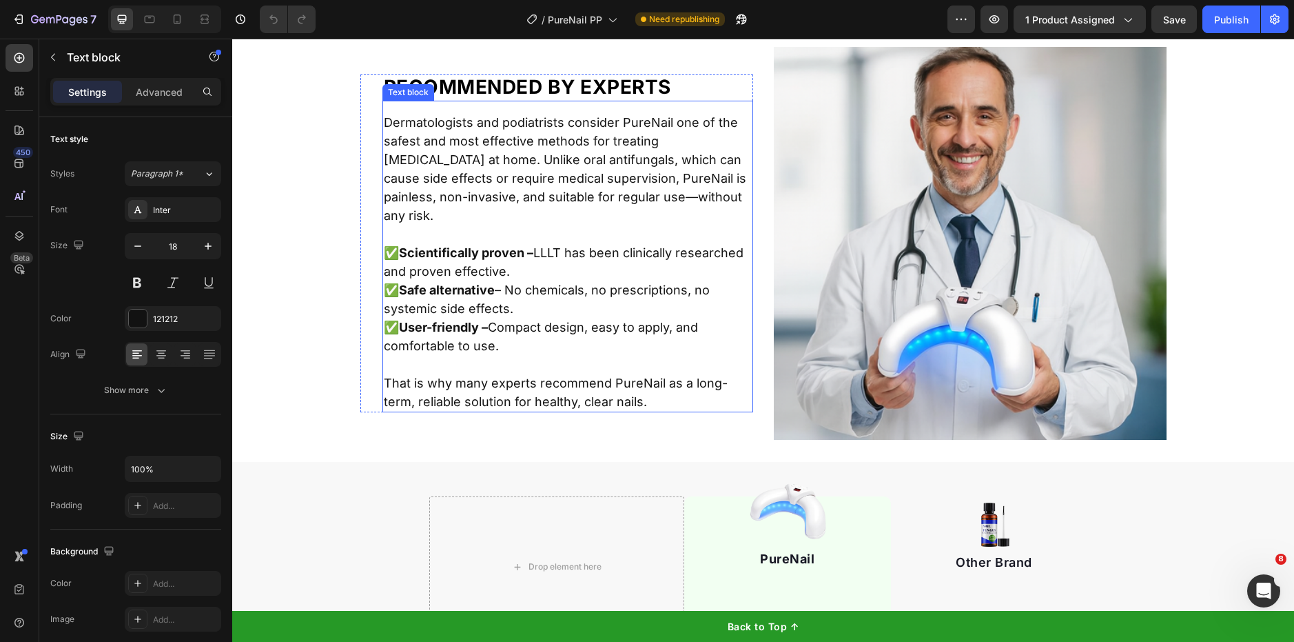
click at [578, 287] on p "✅ Scientifically proven – LLLT has been clinically researched and proven effect…" at bounding box center [568, 299] width 368 height 112
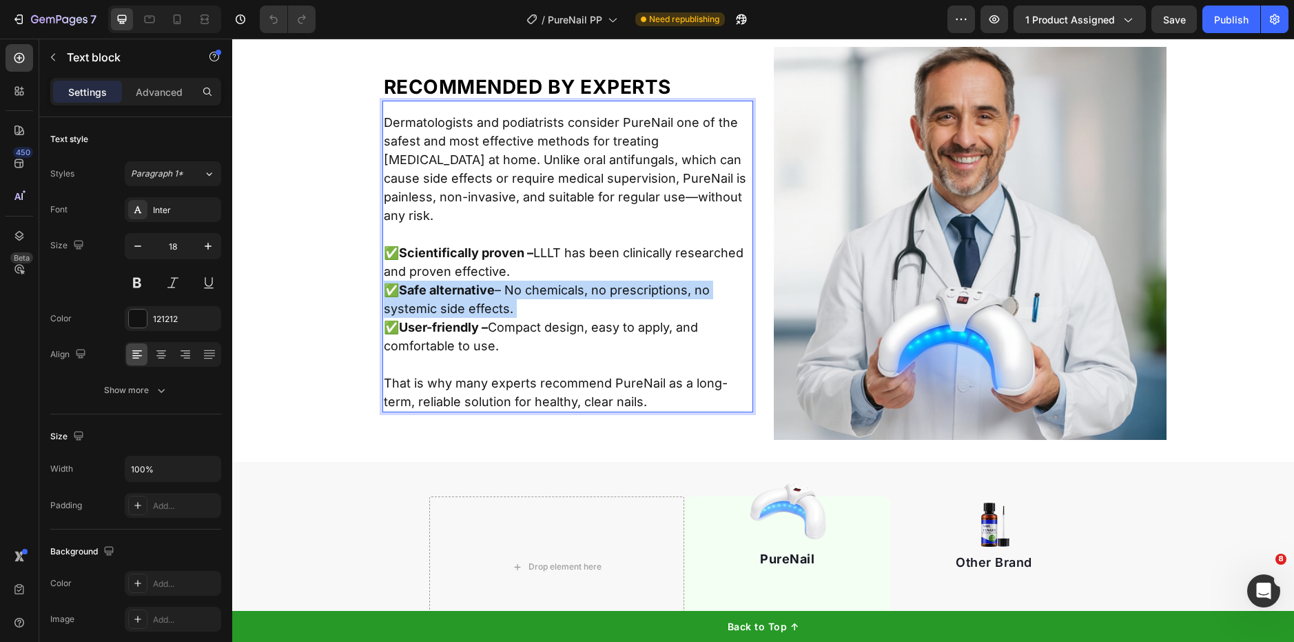
click at [578, 287] on p "✅ Scientifically proven – LLLT has been clinically researched and proven effect…" at bounding box center [568, 299] width 368 height 112
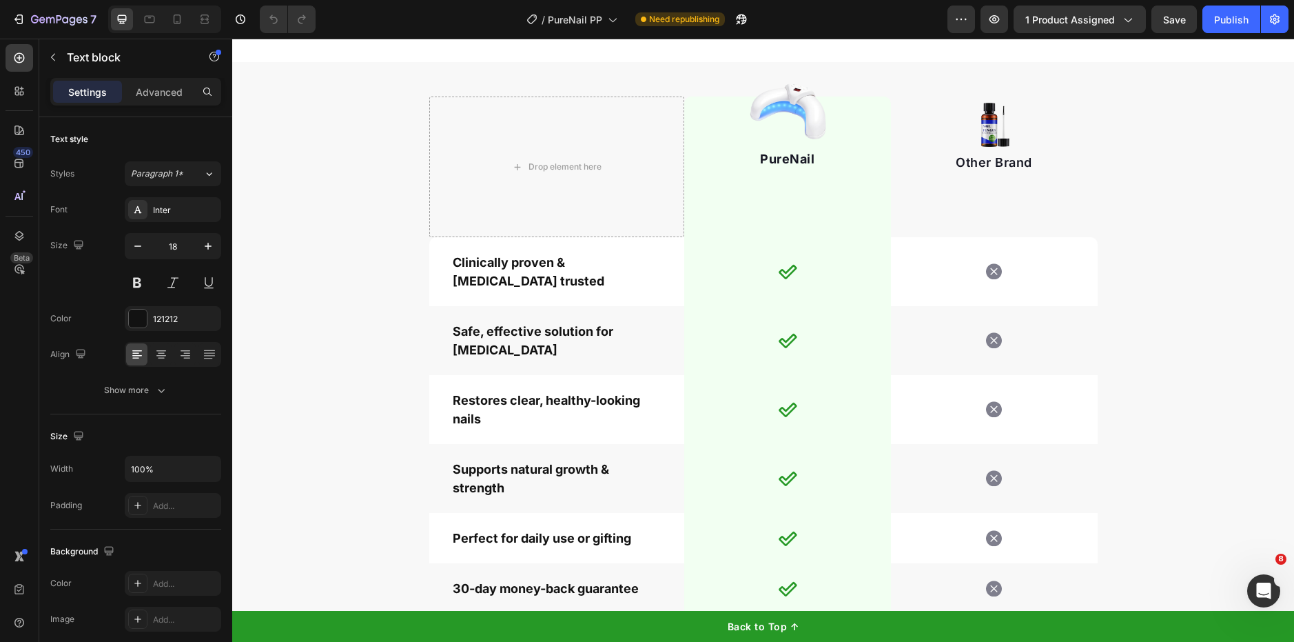
type input "16"
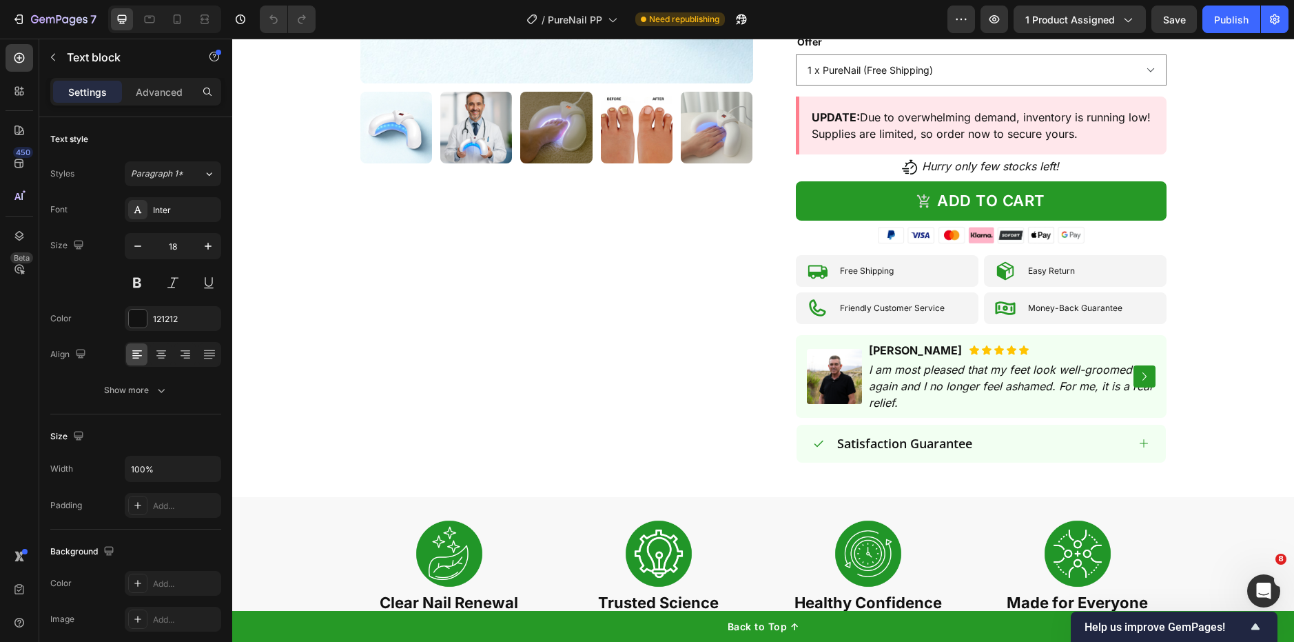
scroll to position [0, 0]
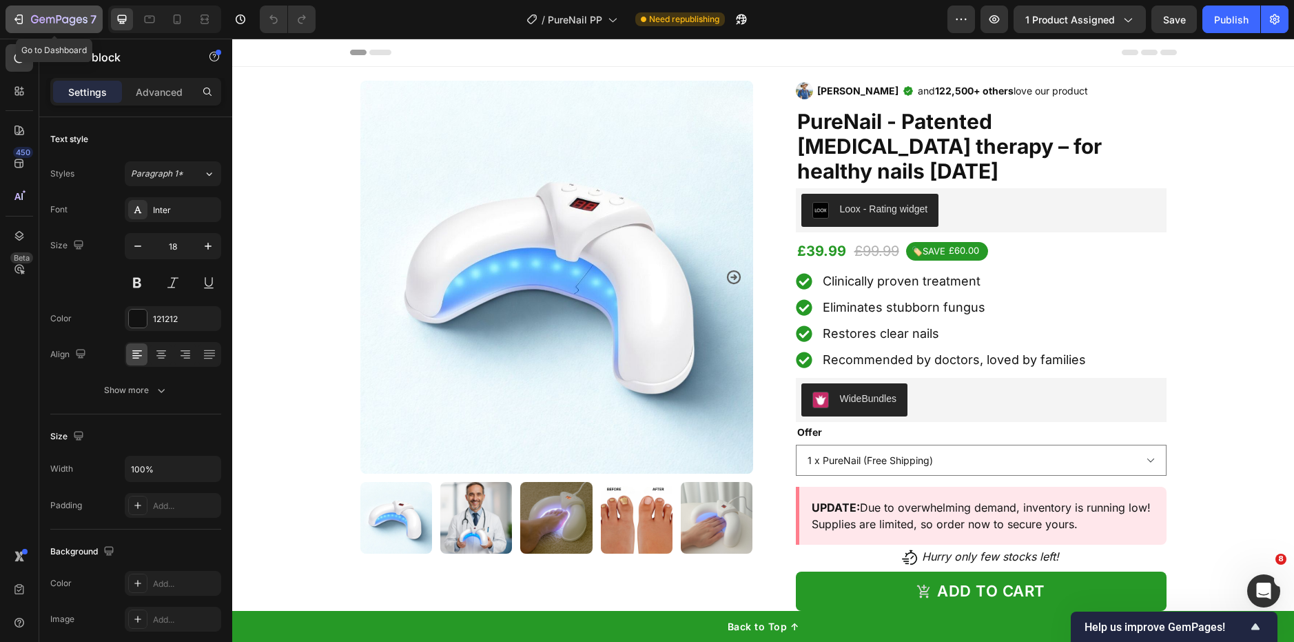
click at [59, 19] on icon "button" at bounding box center [59, 20] width 57 height 12
